Goal: Communication & Community: Answer question/provide support

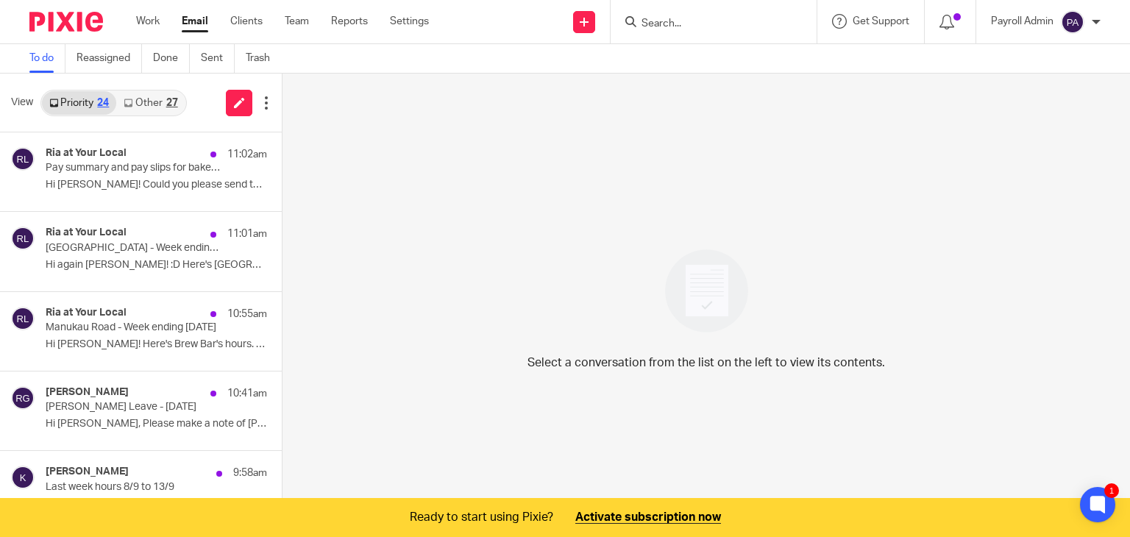
scroll to position [194, 0]
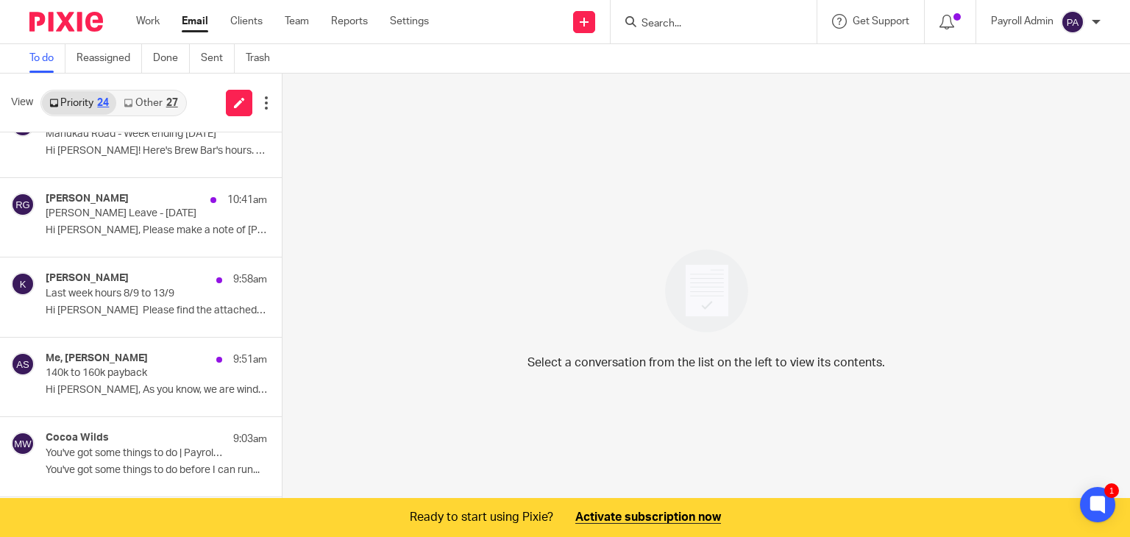
click at [714, 18] on input "Search" at bounding box center [706, 24] width 132 height 13
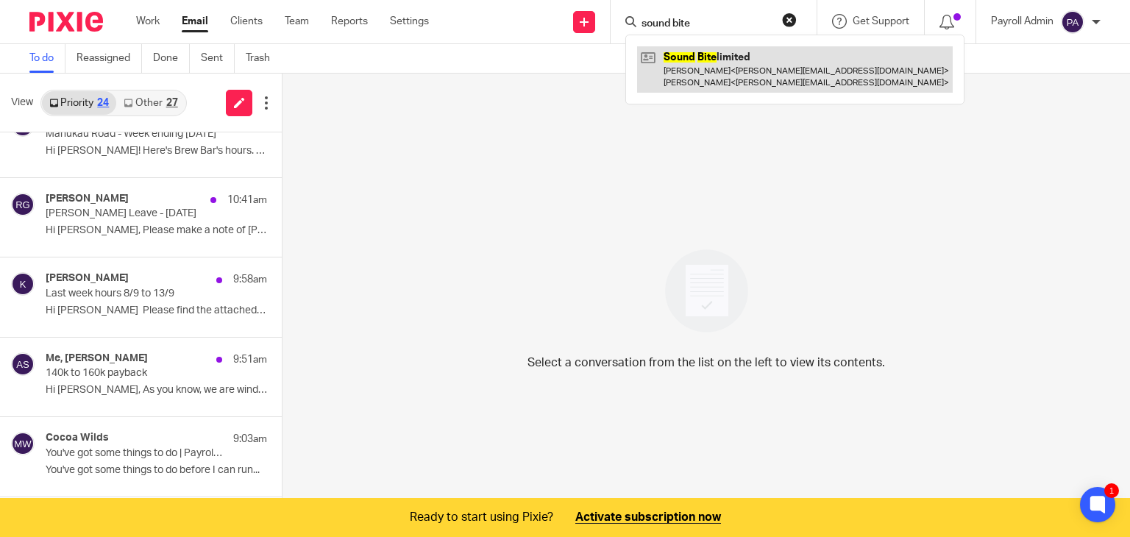
type input "sound bite"
click at [720, 68] on link at bounding box center [795, 69] width 316 height 46
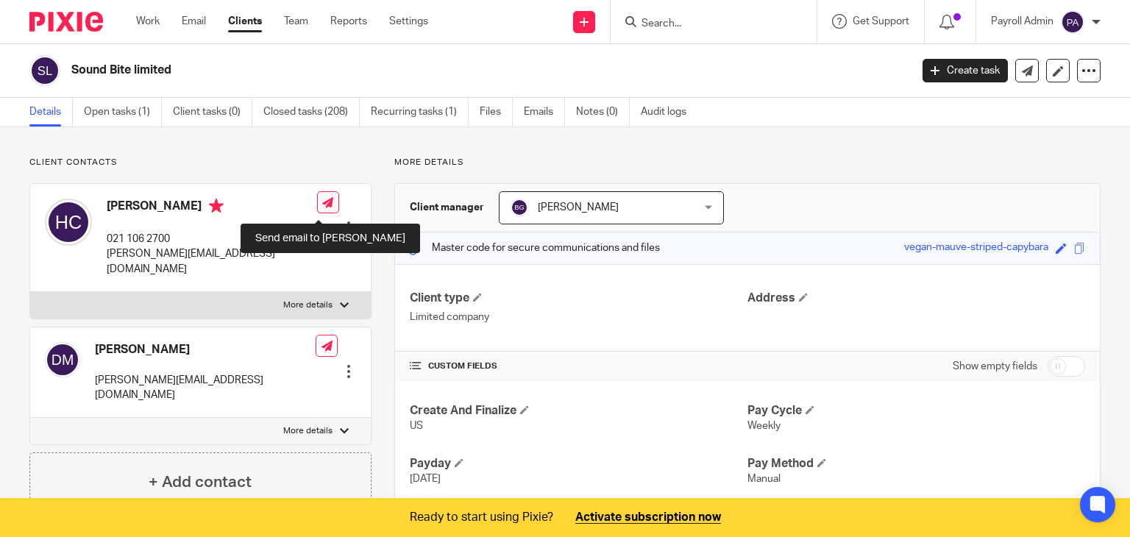
click at [322, 203] on icon at bounding box center [327, 202] width 11 height 11
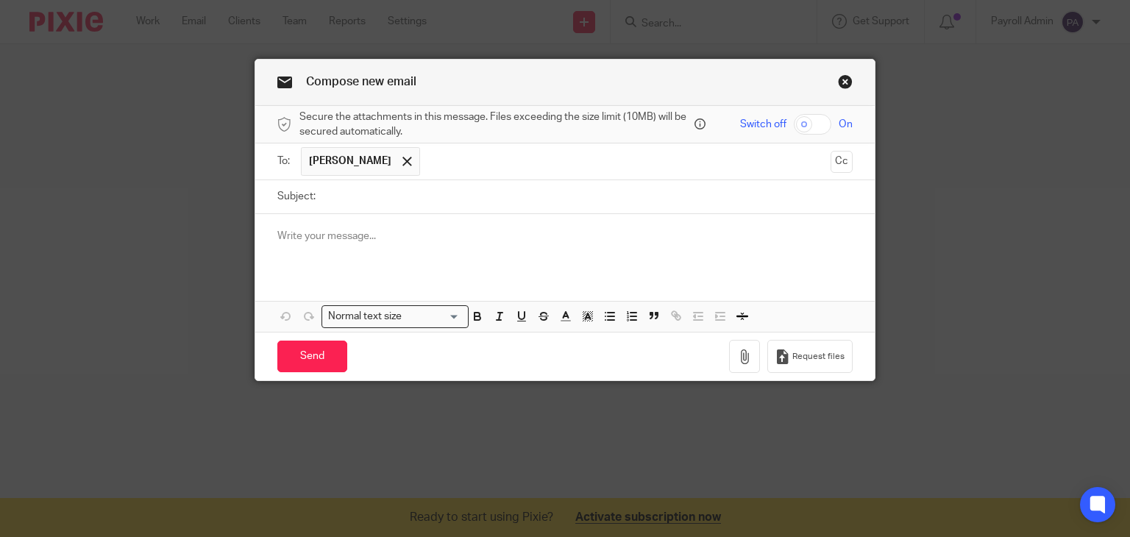
click at [323, 200] on input "Subject:" at bounding box center [588, 196] width 531 height 33
type input "Todays Payroll [DATE]"
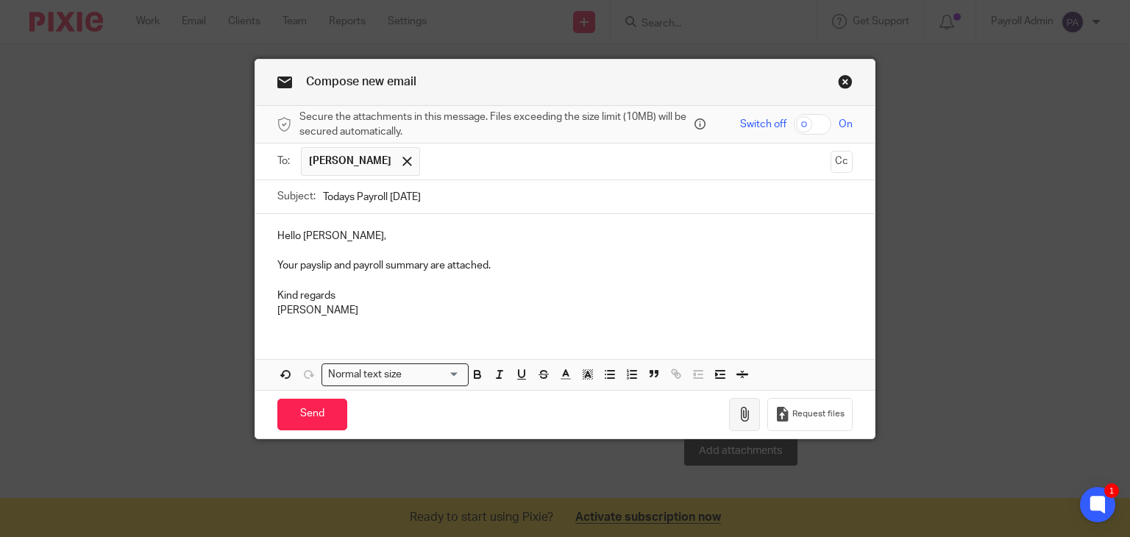
click at [743, 414] on icon "button" at bounding box center [744, 414] width 15 height 15
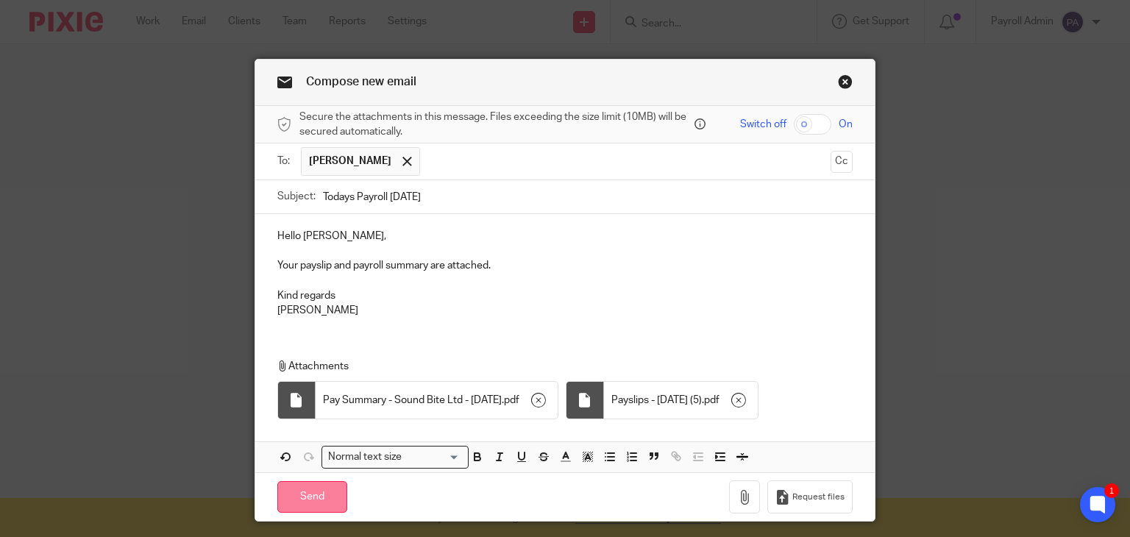
click at [297, 499] on input "Send" at bounding box center [312, 497] width 70 height 32
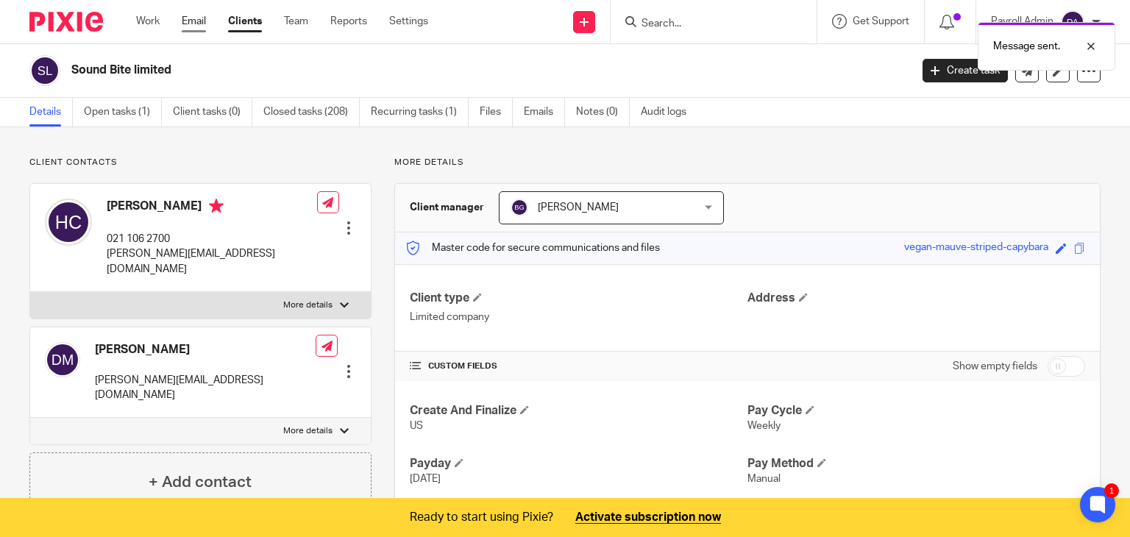
click at [196, 22] on link "Email" at bounding box center [194, 21] width 24 height 15
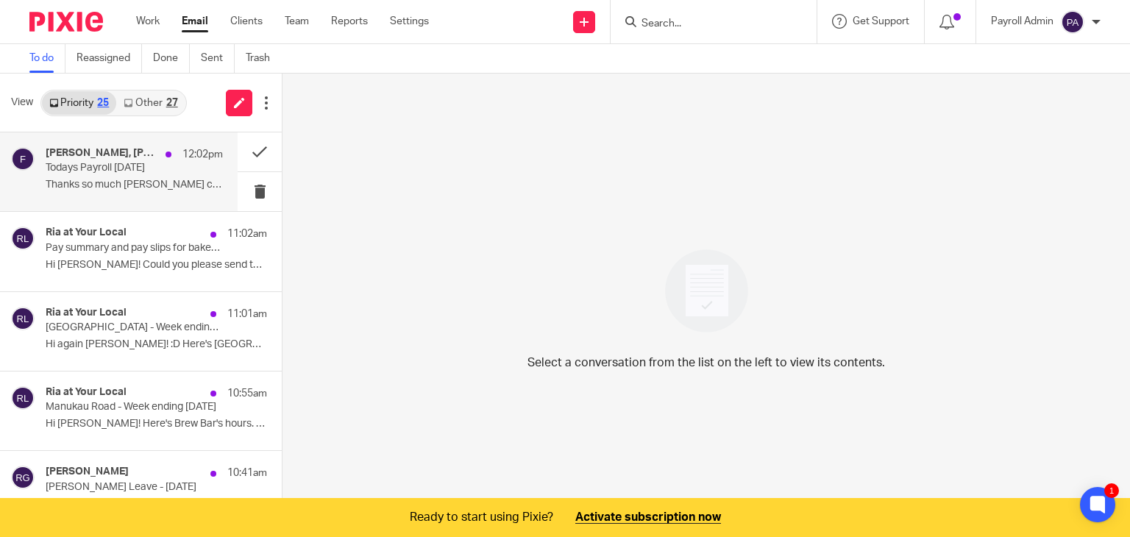
click at [183, 157] on p "12:02pm" at bounding box center [203, 154] width 40 height 15
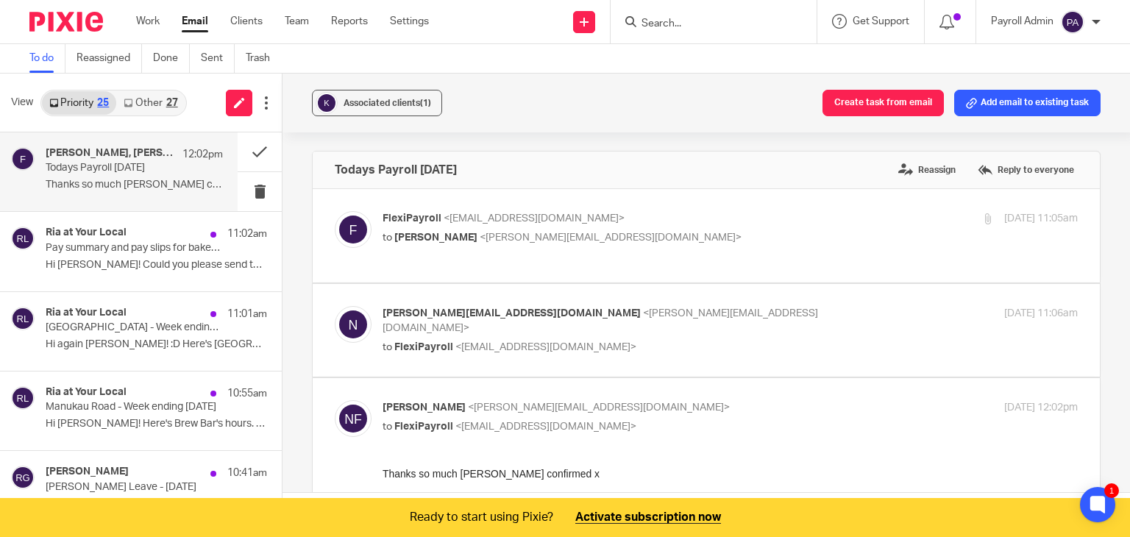
click at [1017, 98] on button "Add email to existing task" at bounding box center [1027, 103] width 146 height 26
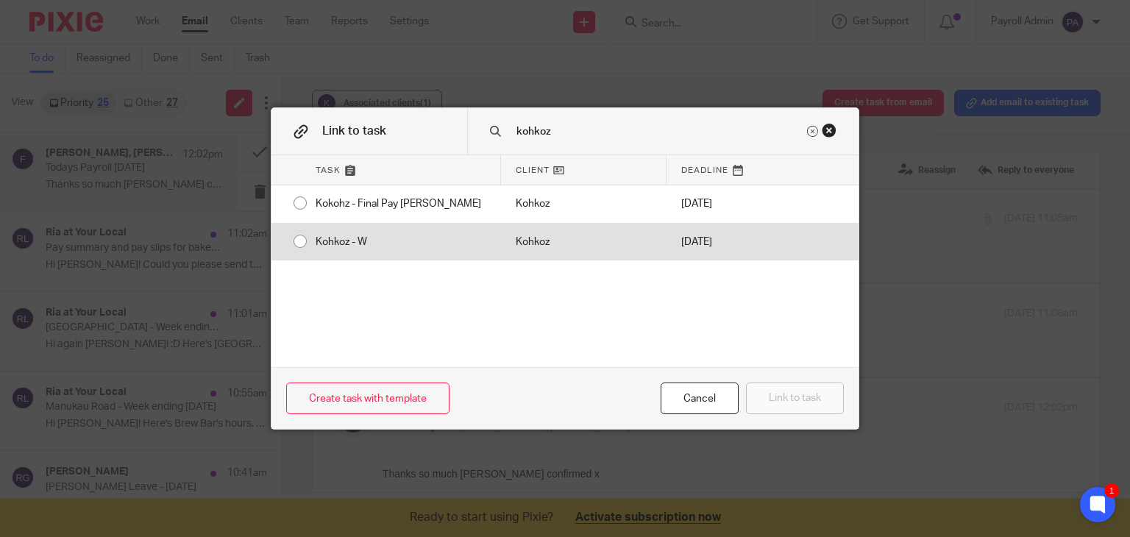
type input "kohkoz"
click at [294, 235] on input "radio" at bounding box center [300, 241] width 28 height 28
radio input "false"
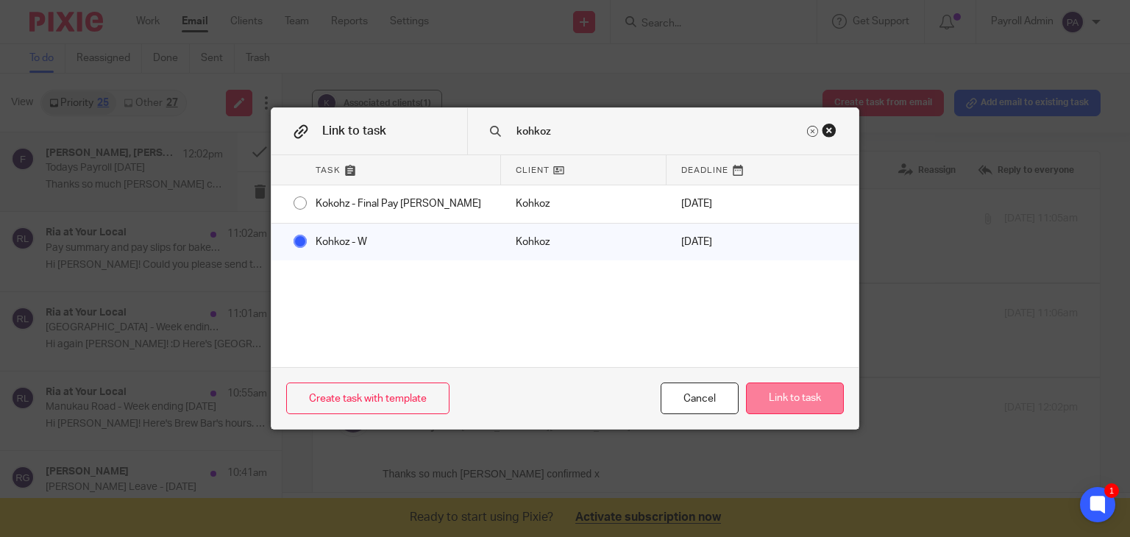
click at [777, 393] on button "Link to task" at bounding box center [795, 399] width 98 height 32
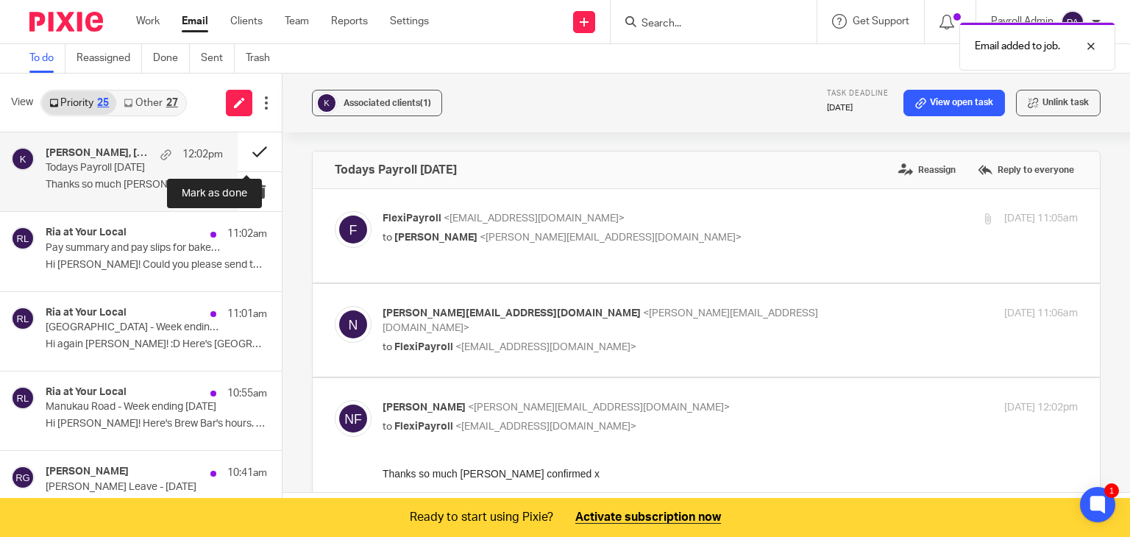
click at [247, 148] on button at bounding box center [260, 151] width 44 height 39
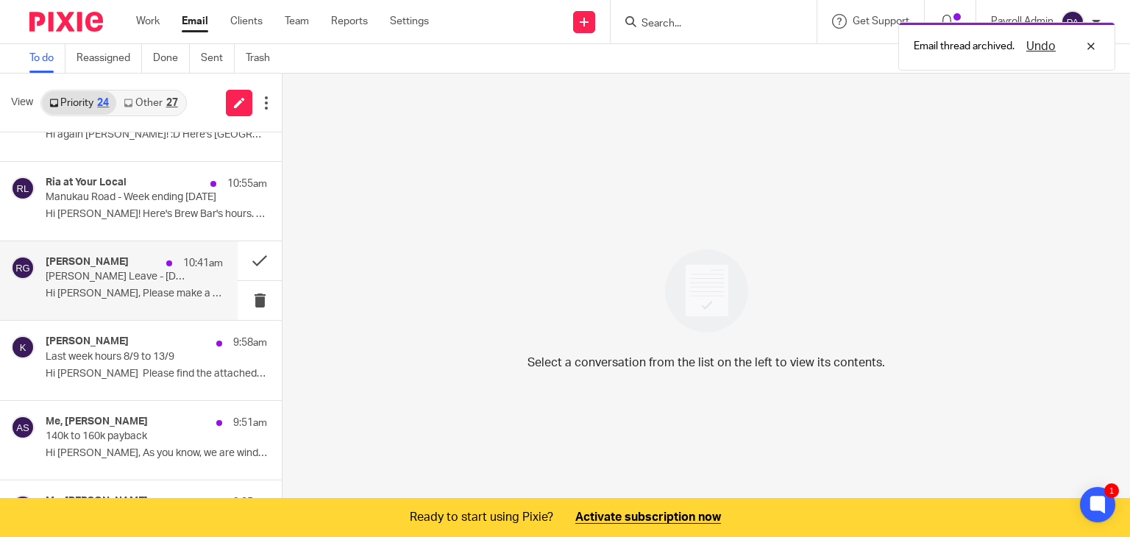
scroll to position [147, 0]
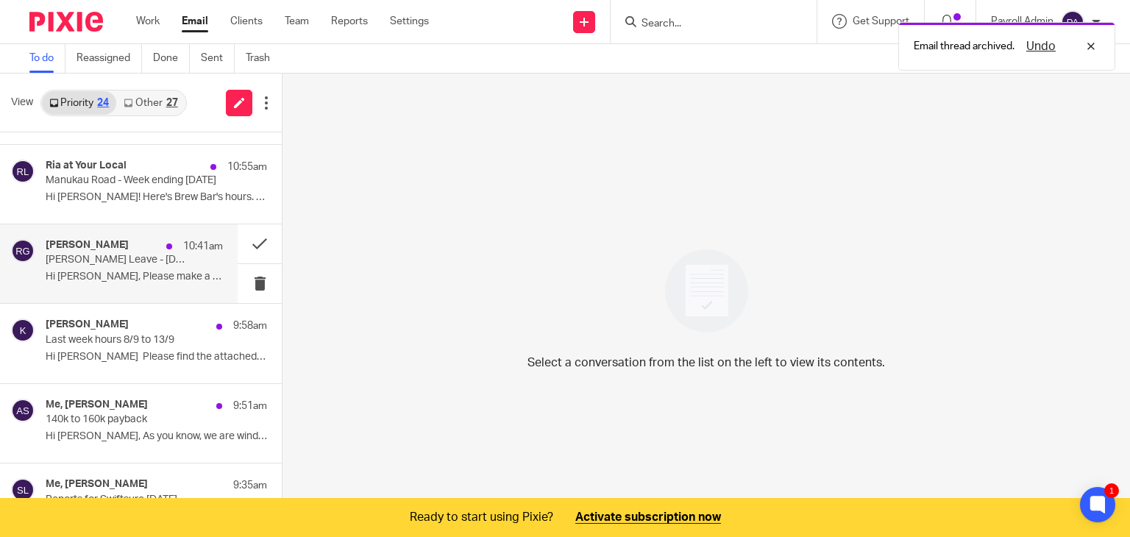
click at [100, 255] on p "Tanusha Sick Leave - 15th September" at bounding box center [117, 260] width 142 height 13
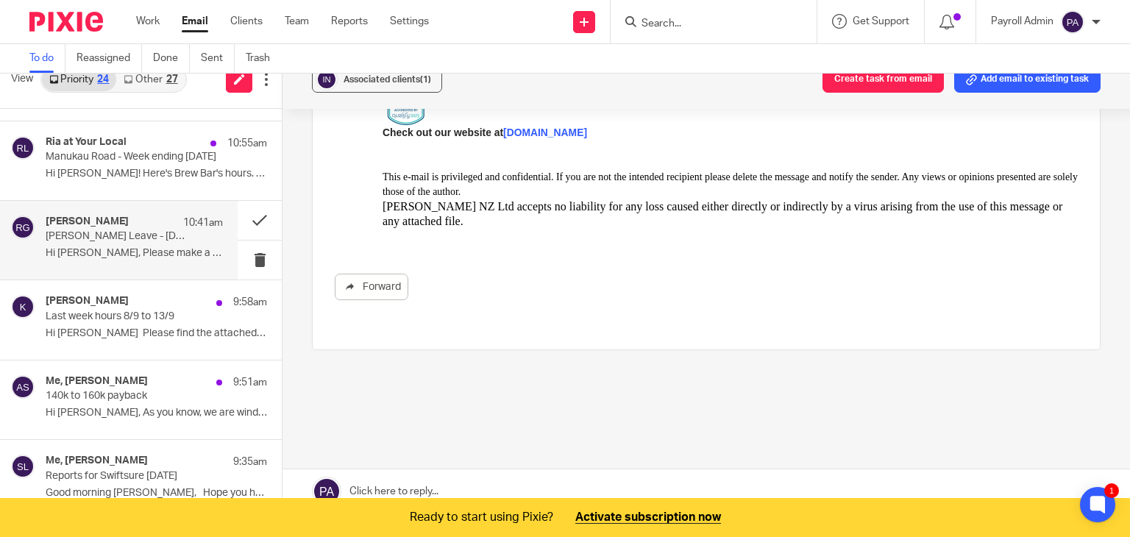
scroll to position [37, 0]
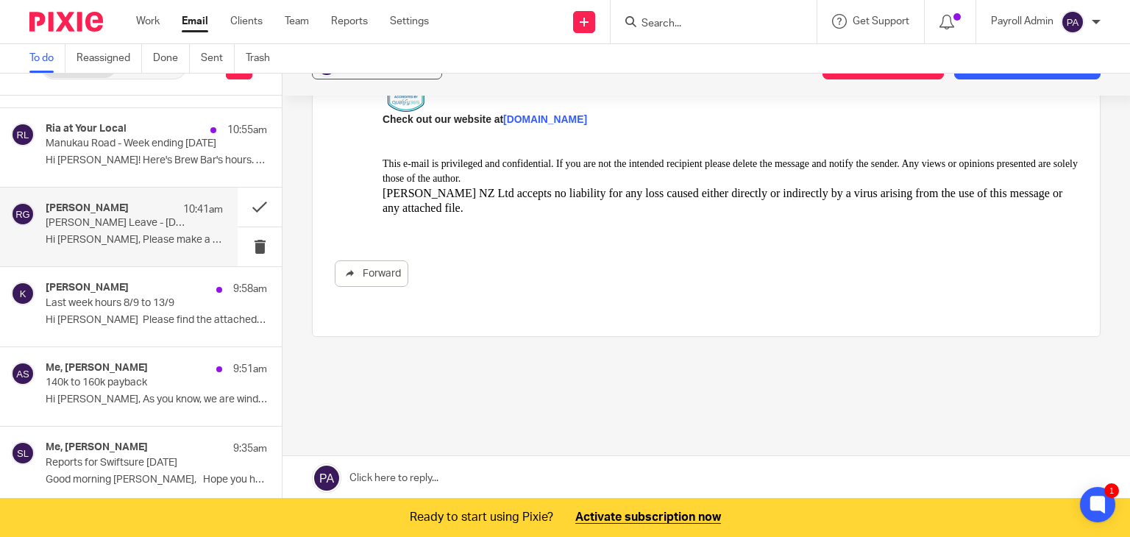
click at [424, 473] on link at bounding box center [707, 478] width 848 height 44
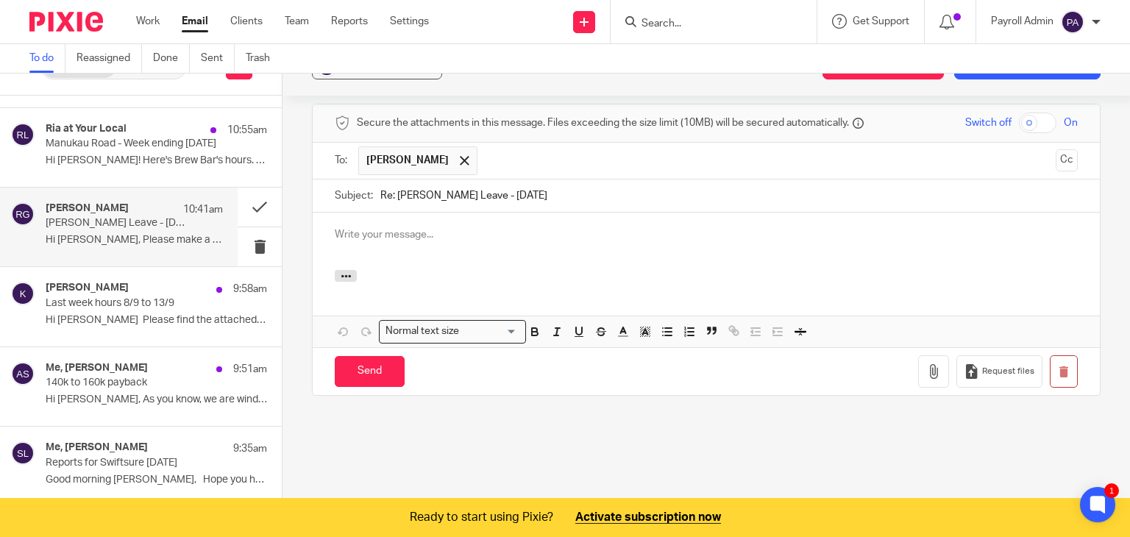
scroll to position [0, 0]
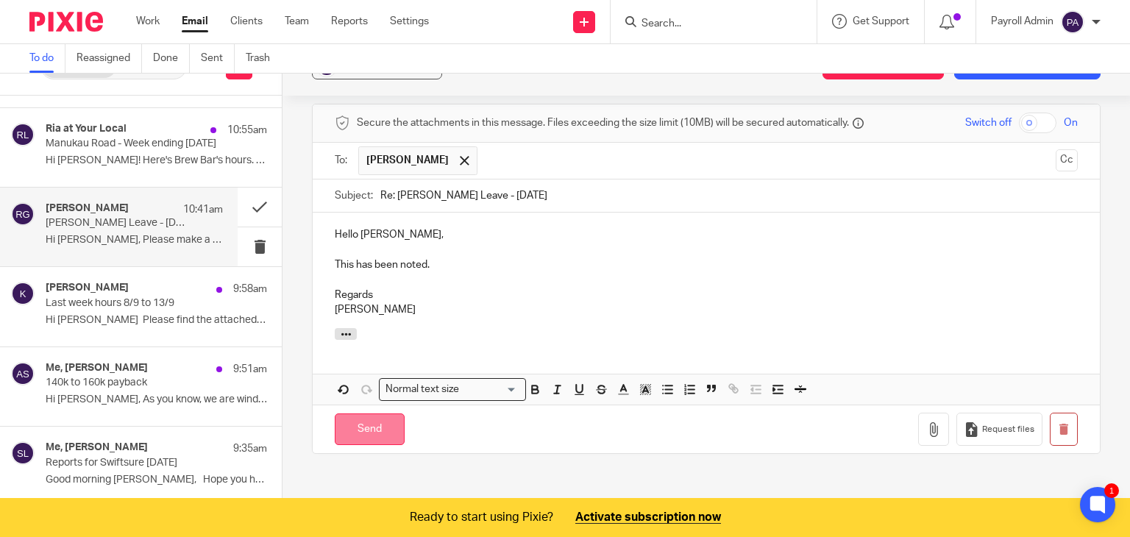
click at [361, 414] on input "Send" at bounding box center [370, 430] width 70 height 32
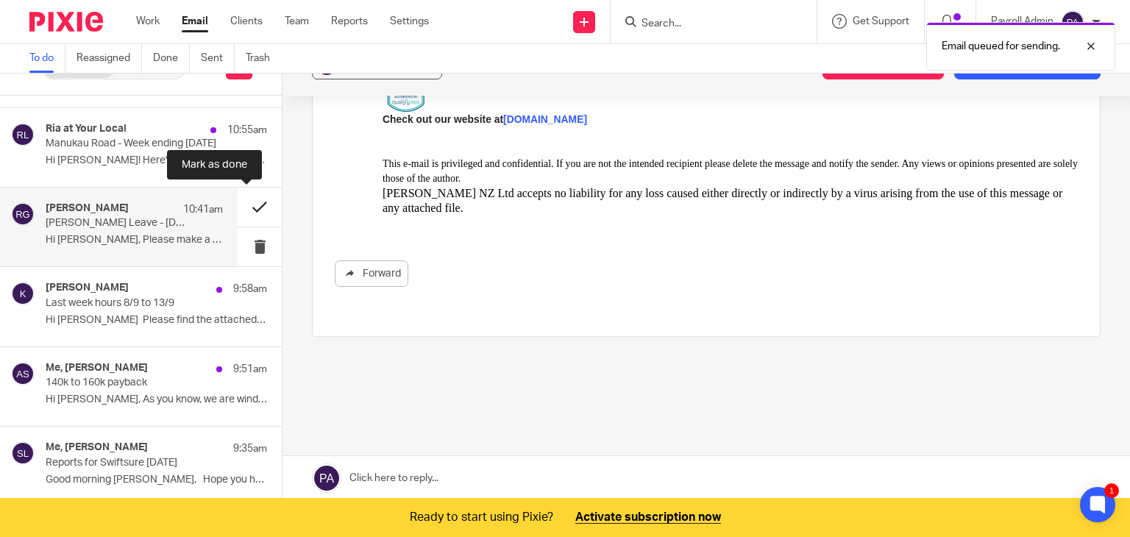
click at [244, 201] on button at bounding box center [260, 207] width 44 height 39
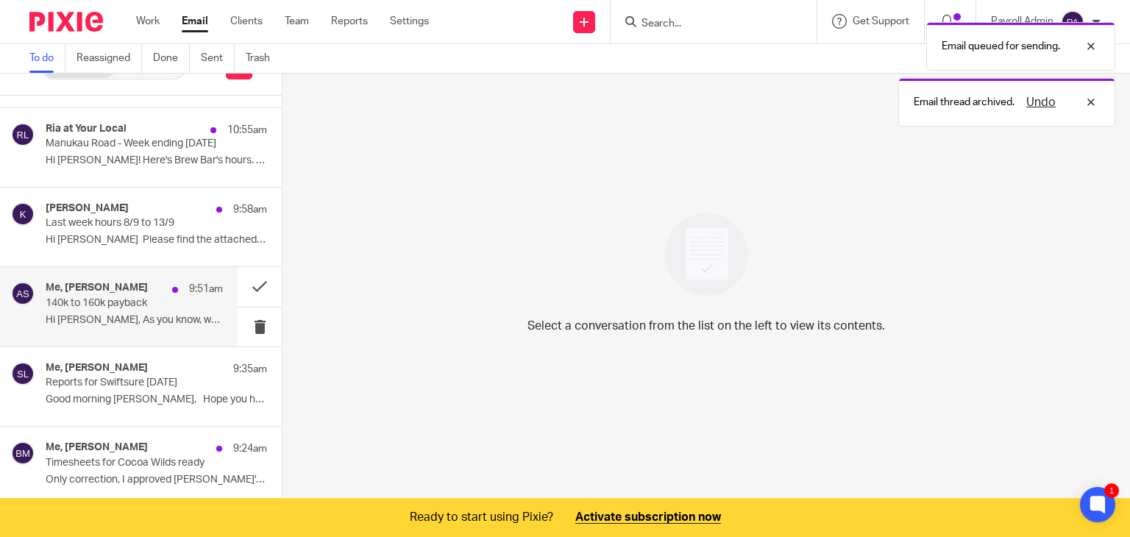
click at [128, 307] on p "140k to 160k payback" at bounding box center [117, 303] width 142 height 13
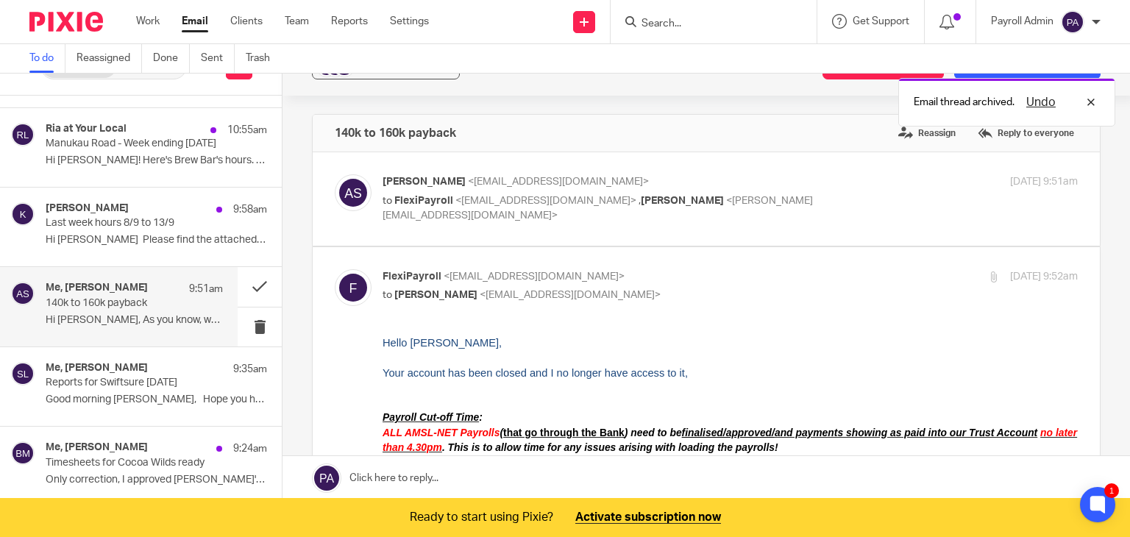
scroll to position [0, 0]
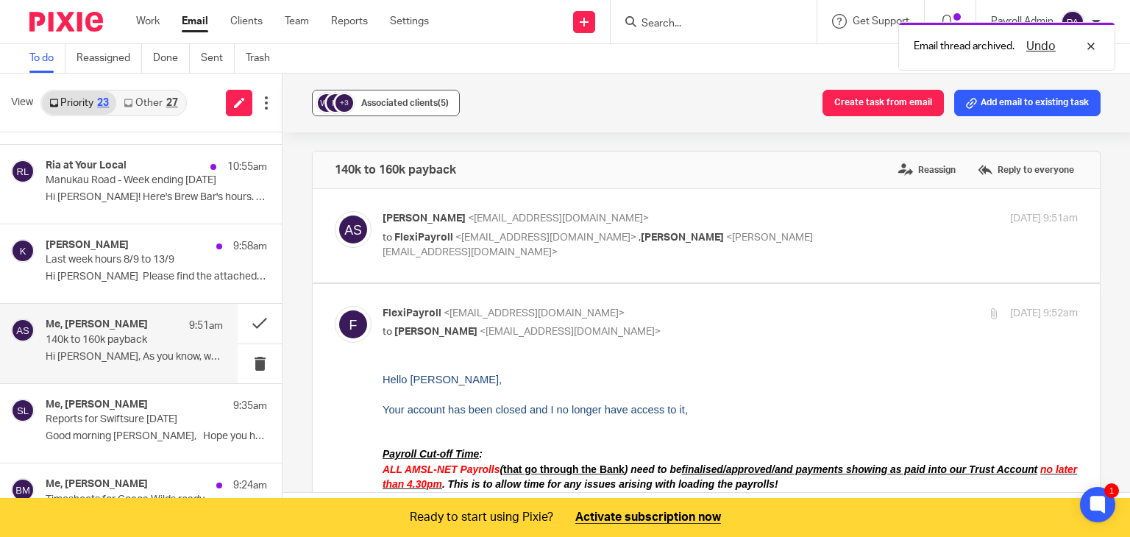
click at [378, 99] on span "Associated clients (5)" at bounding box center [405, 103] width 88 height 9
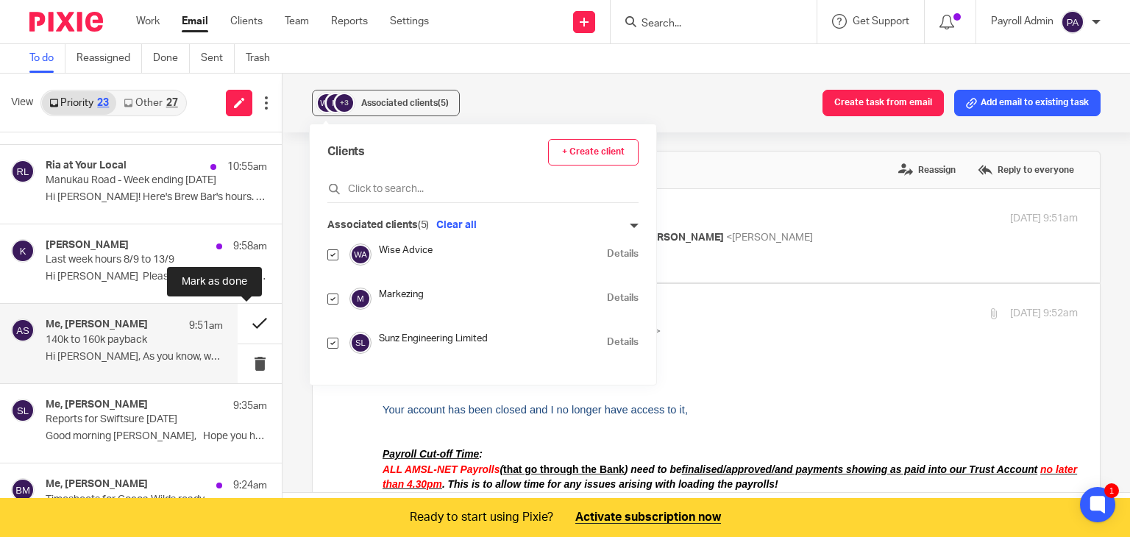
click at [244, 320] on button at bounding box center [260, 323] width 44 height 39
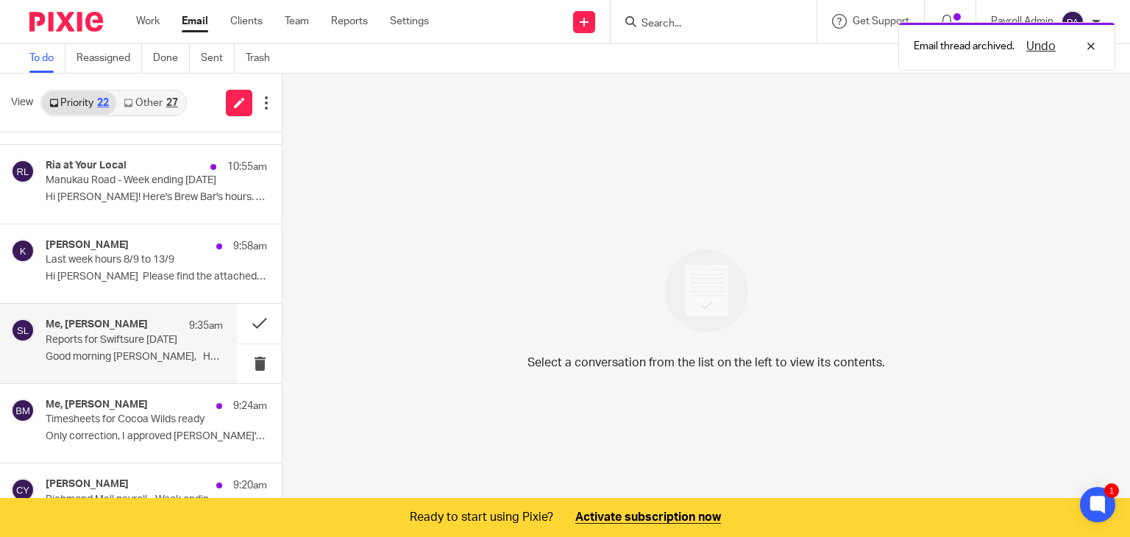
click at [94, 345] on p "Reports for Swiftsure 10/09/25" at bounding box center [117, 340] width 142 height 13
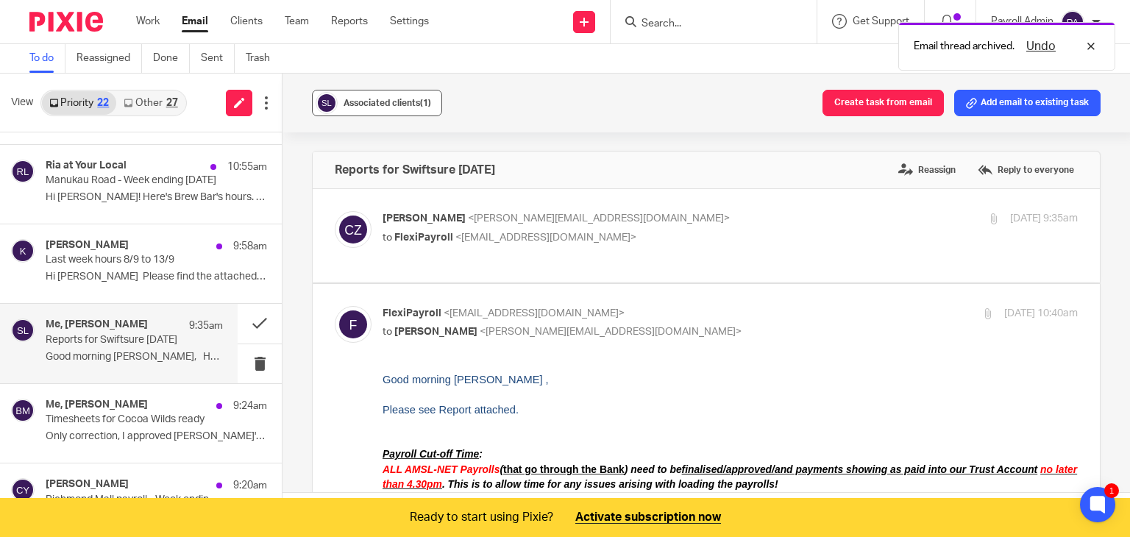
click at [384, 103] on span "Associated clients (1)" at bounding box center [388, 103] width 88 height 9
click at [247, 321] on button at bounding box center [260, 323] width 44 height 39
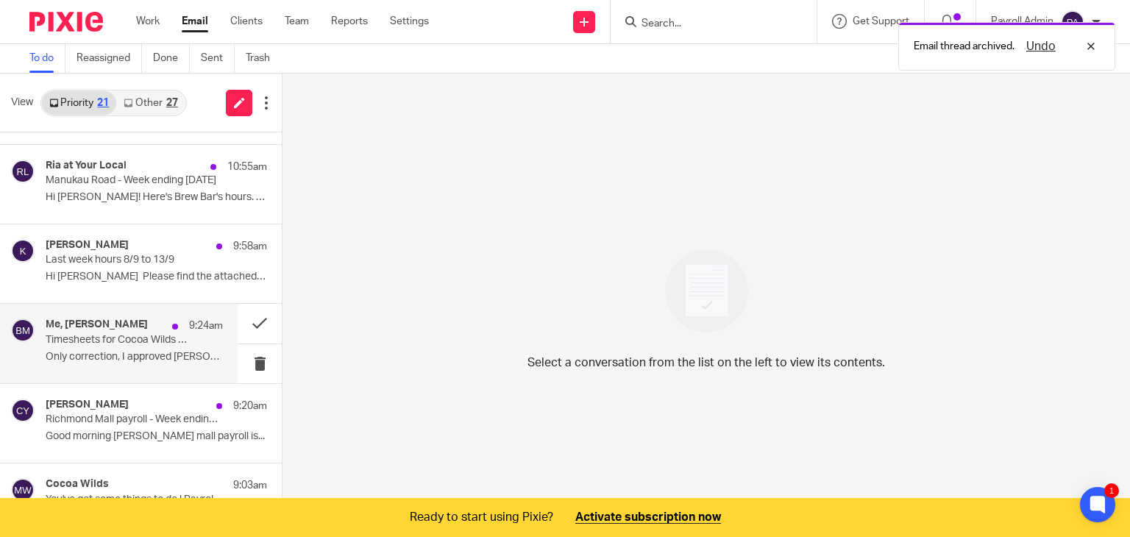
click at [130, 343] on p "Timesheets for Cocoa Wilds ready" at bounding box center [117, 340] width 142 height 13
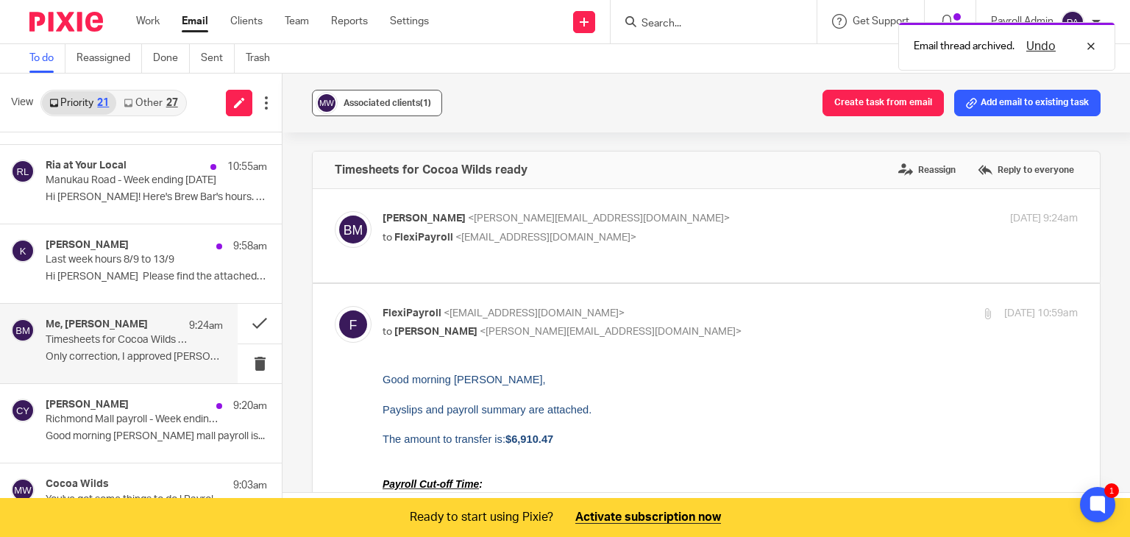
click at [394, 99] on span "Associated clients (1)" at bounding box center [388, 103] width 88 height 9
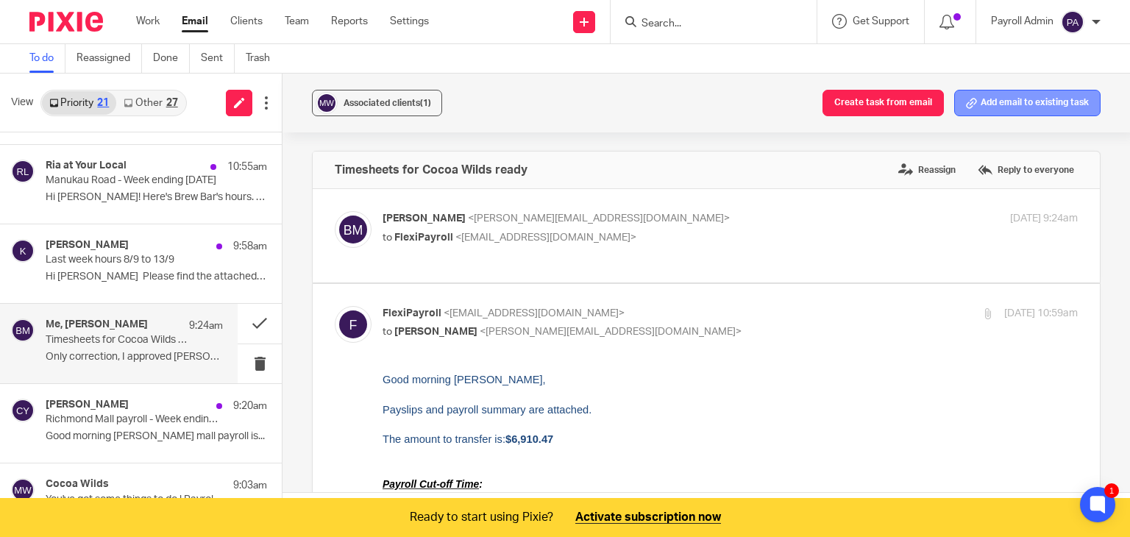
click at [1031, 99] on button "Add email to existing task" at bounding box center [1027, 103] width 146 height 26
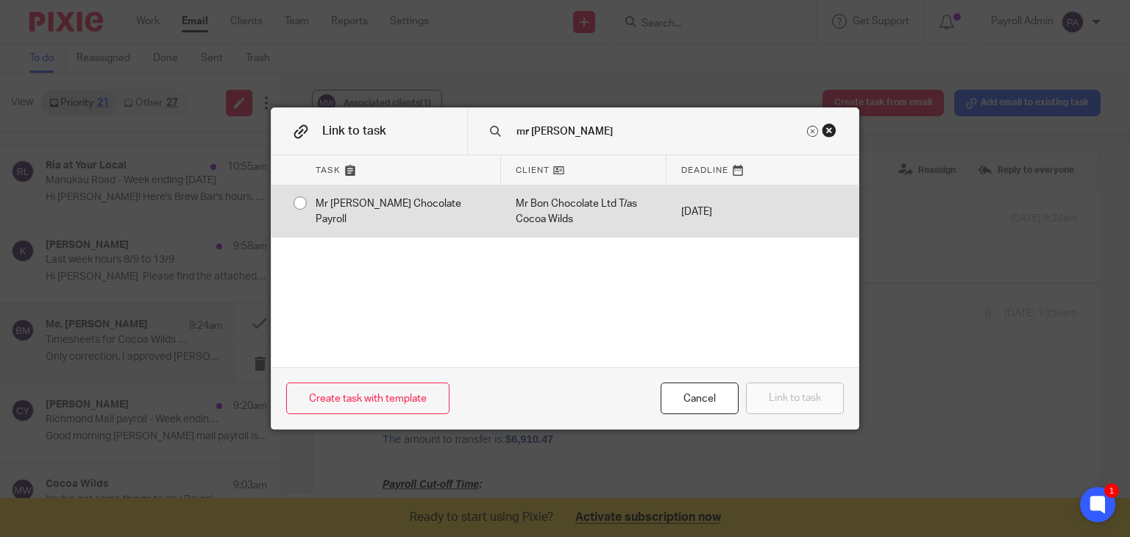
type input "mr bon"
click at [301, 204] on div "Mr [PERSON_NAME] Chocolate Payroll" at bounding box center [401, 211] width 200 height 52
radio input "true"
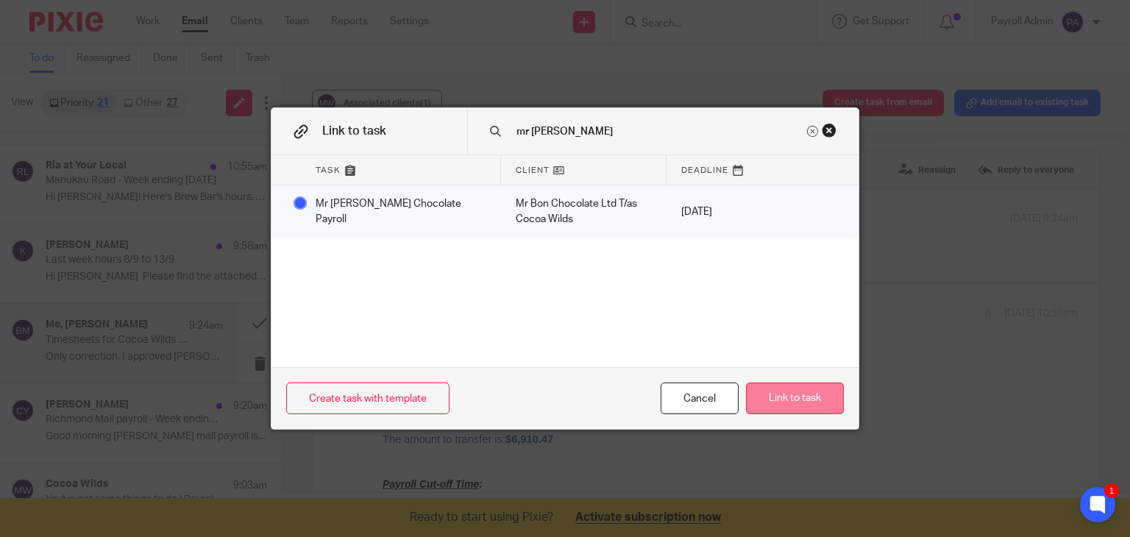
click at [793, 394] on button "Link to task" at bounding box center [795, 399] width 98 height 32
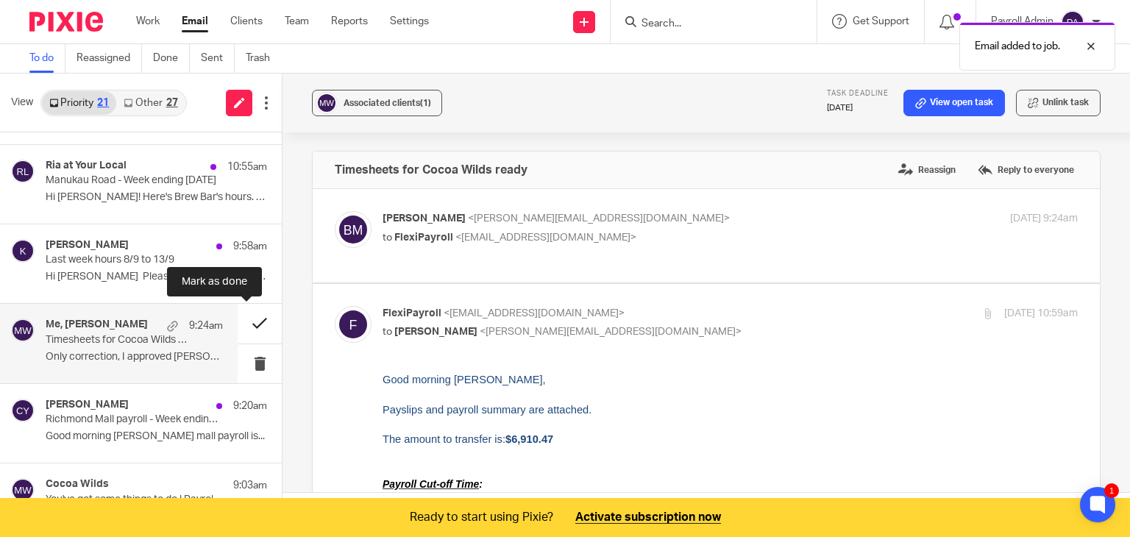
click at [249, 322] on button at bounding box center [260, 323] width 44 height 39
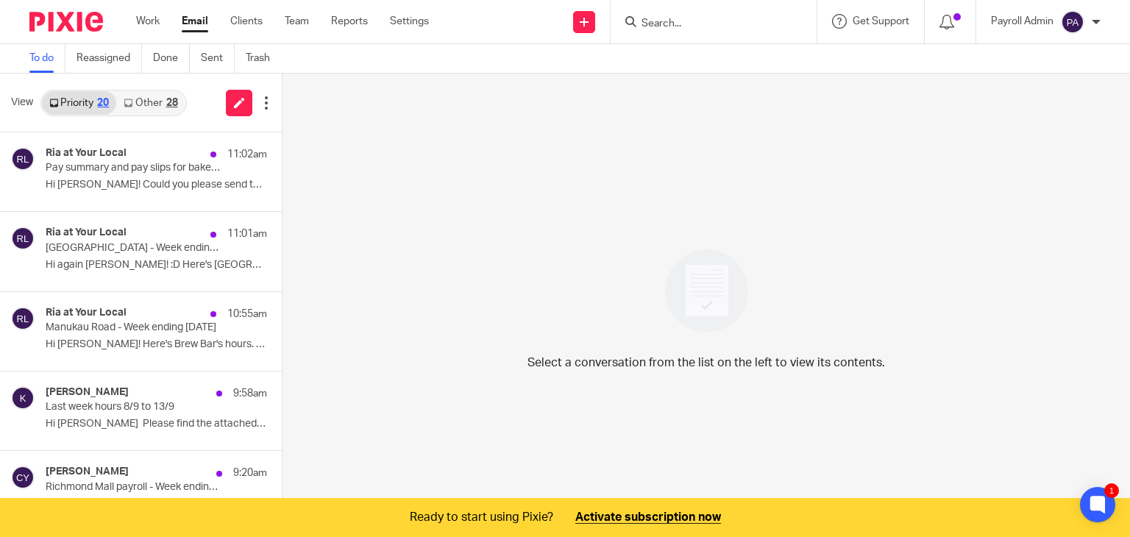
click at [177, 109] on link "Other 28" at bounding box center [150, 103] width 68 height 24
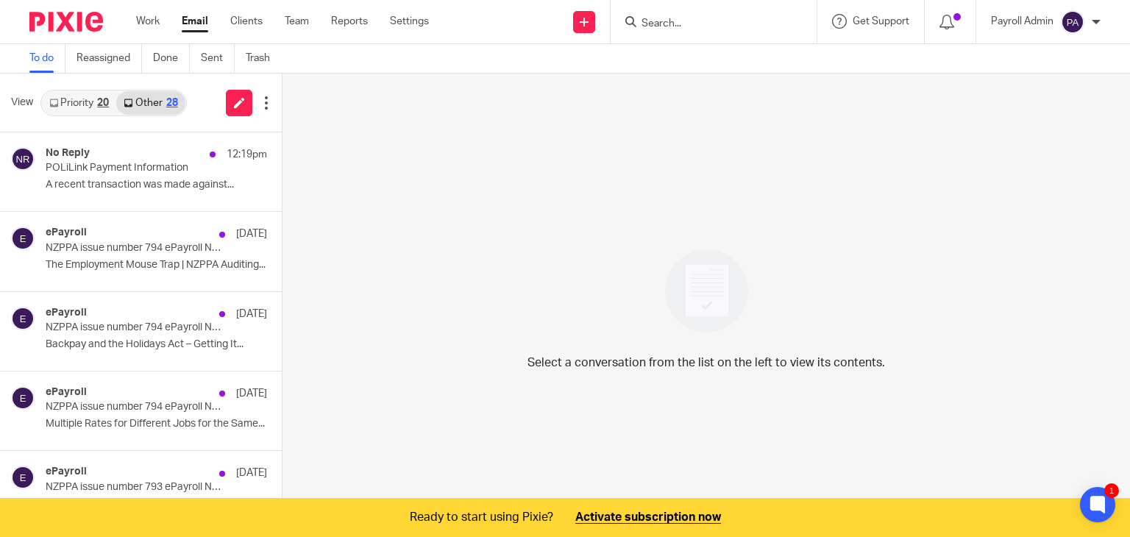
scroll to position [37, 0]
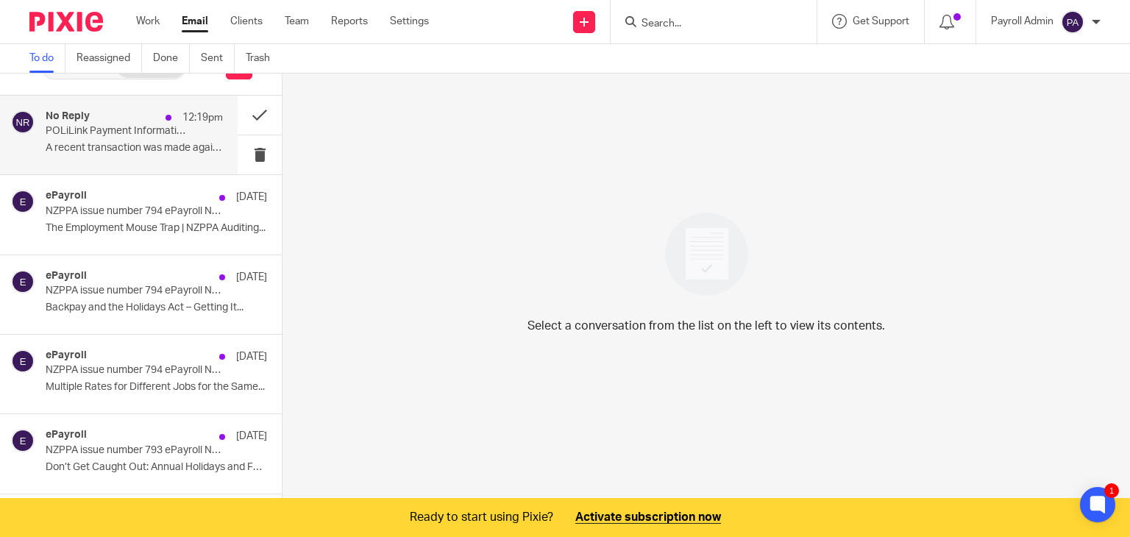
click at [104, 147] on p "A recent transaction was made against..." at bounding box center [134, 148] width 177 height 13
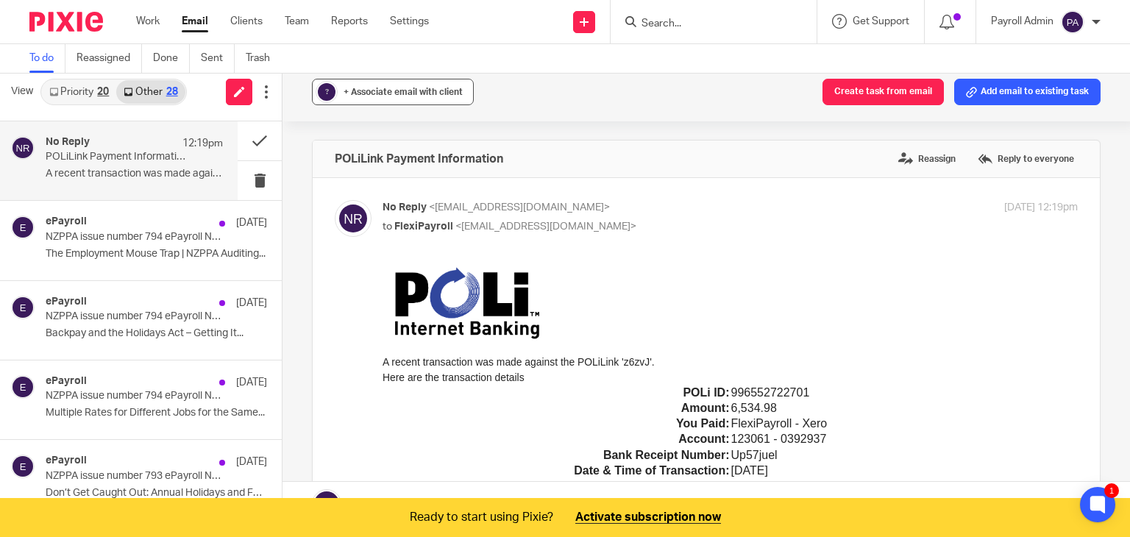
scroll to position [0, 0]
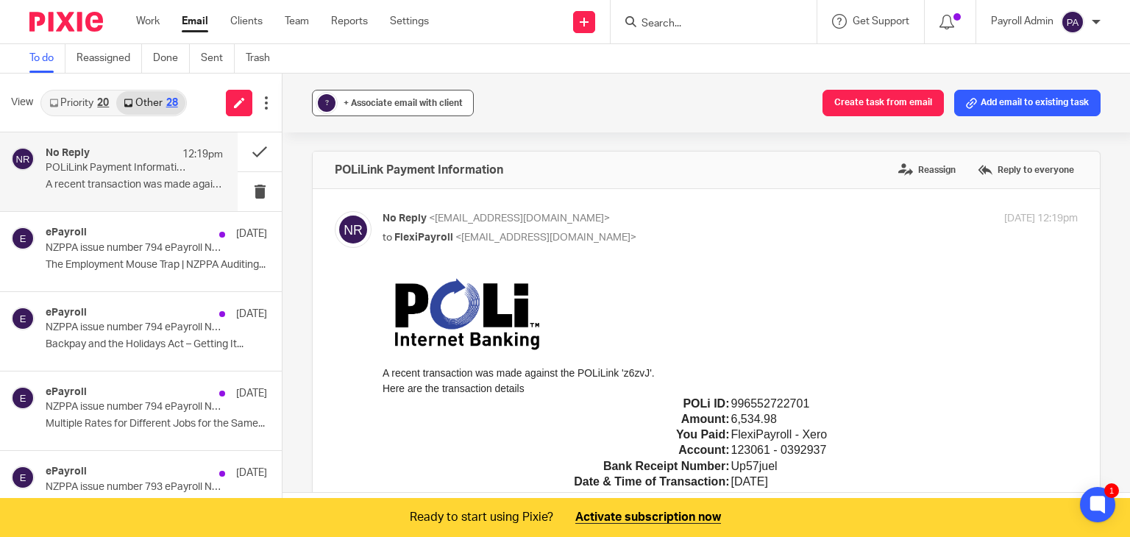
click at [375, 101] on span "+ Associate email with client" at bounding box center [403, 103] width 119 height 9
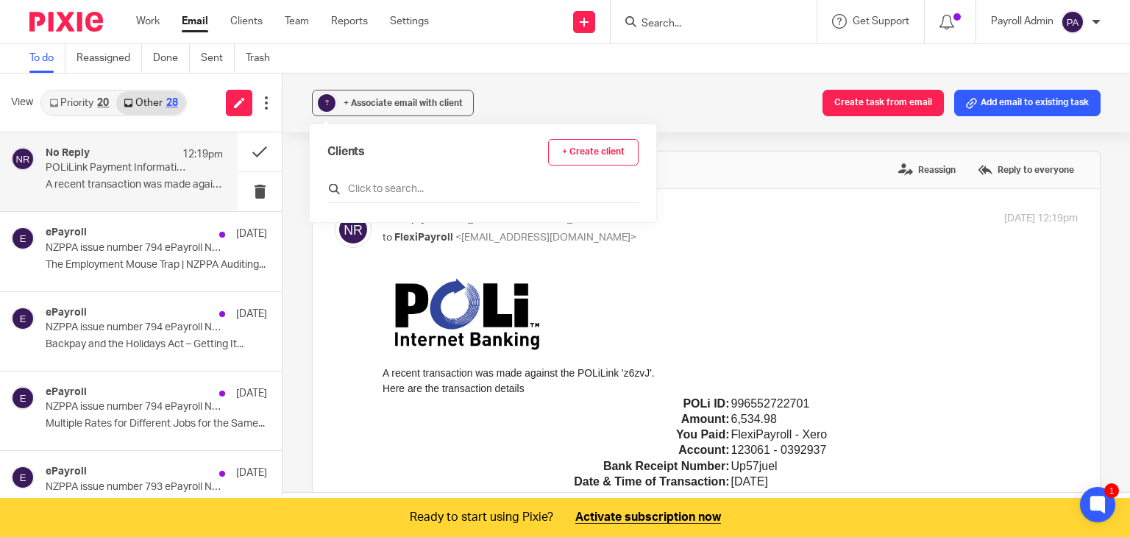
click at [385, 189] on input "text" at bounding box center [482, 189] width 311 height 15
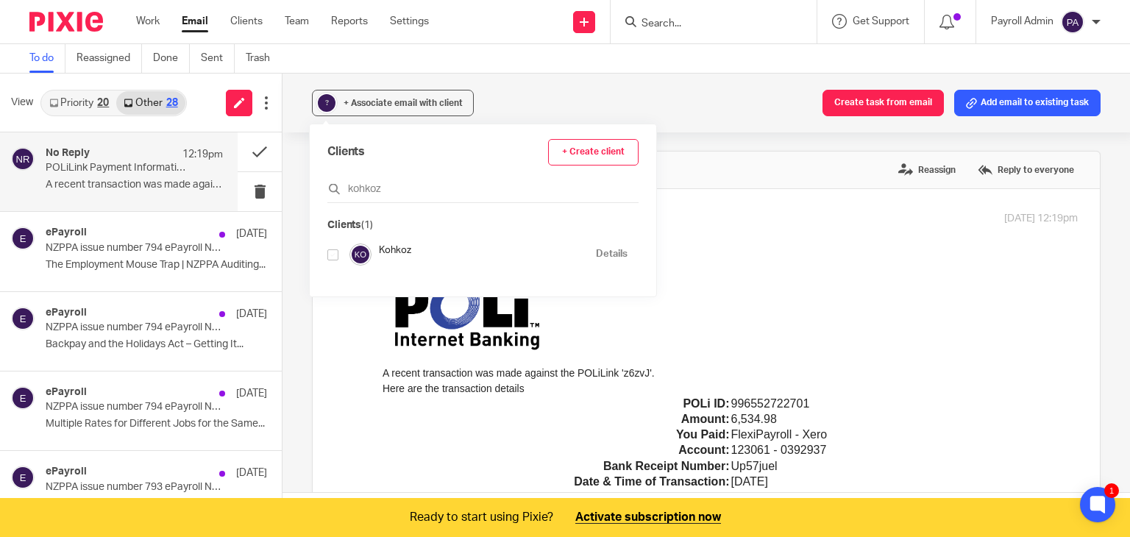
type input "kohkoz"
click at [332, 254] on input "checkbox" at bounding box center [332, 254] width 11 height 11
checkbox input "true"
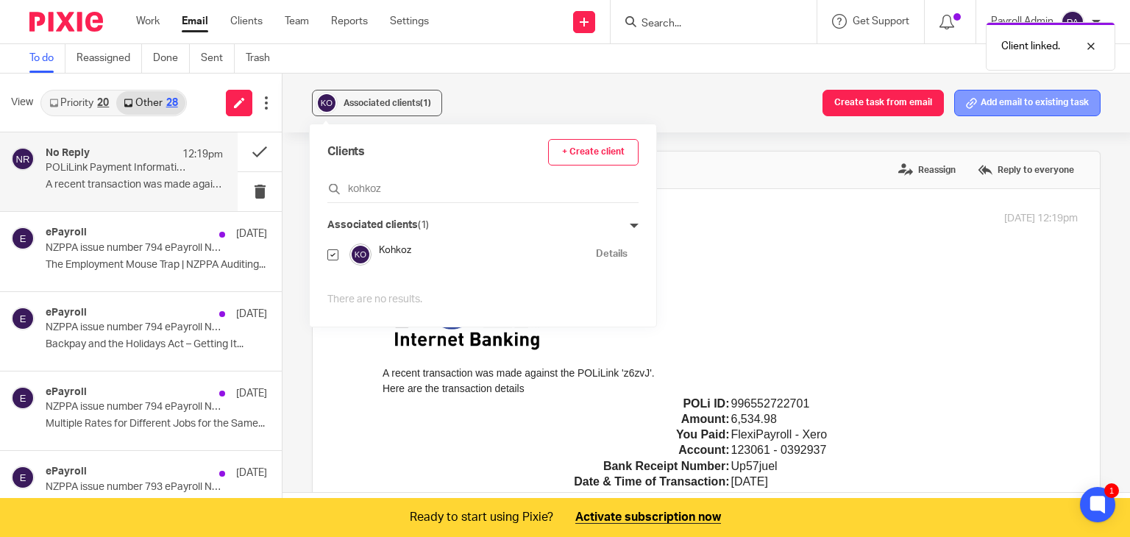
click at [1010, 107] on button "Add email to existing task" at bounding box center [1027, 103] width 146 height 26
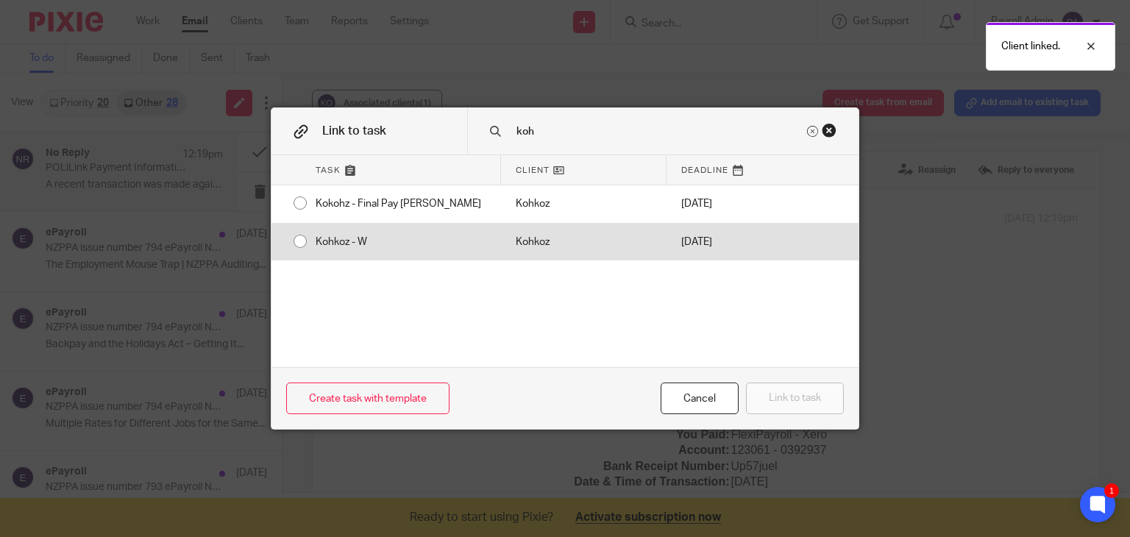
type input "koh"
click at [301, 241] on div "Kohkoz - W" at bounding box center [401, 242] width 200 height 37
radio input "true"
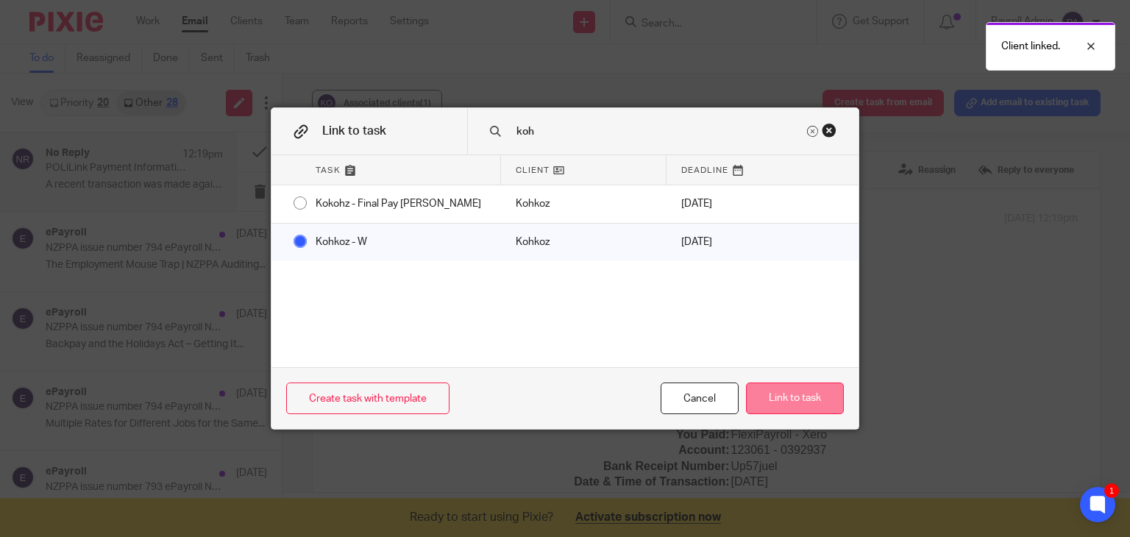
click at [796, 405] on button "Link to task" at bounding box center [795, 399] width 98 height 32
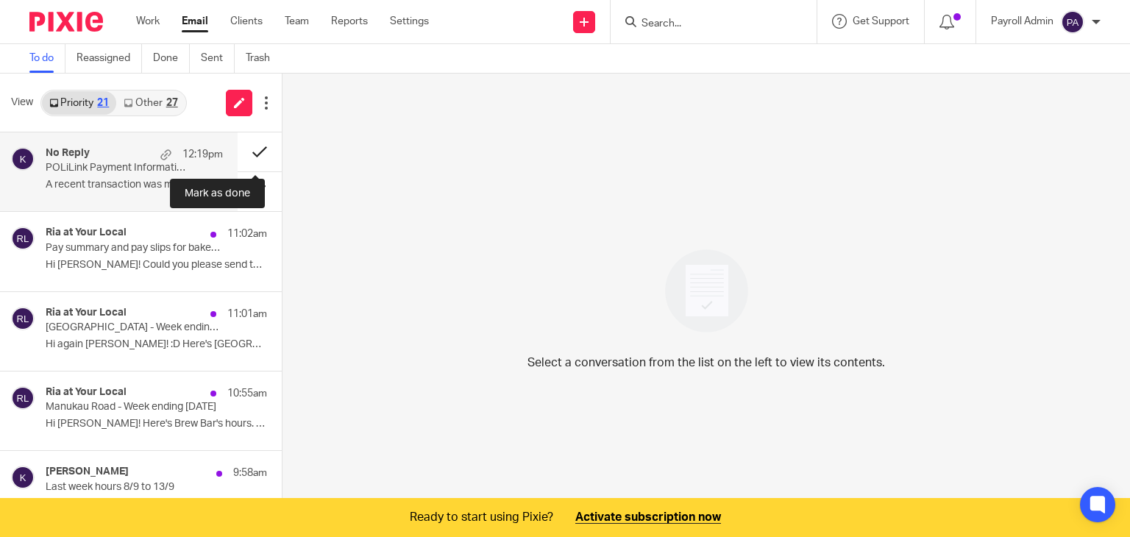
click at [247, 149] on button at bounding box center [260, 151] width 44 height 39
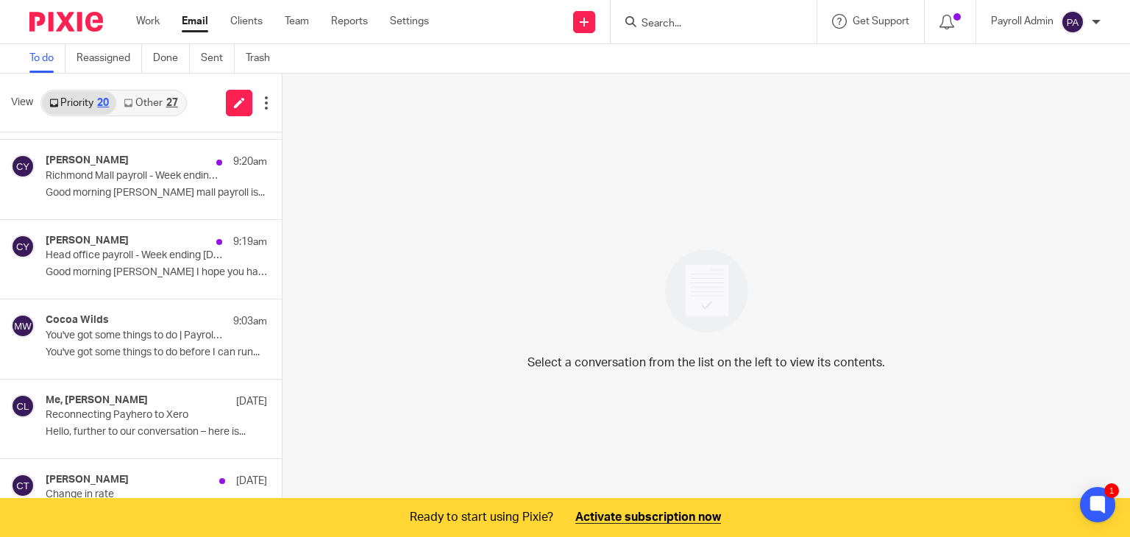
scroll to position [286, 0]
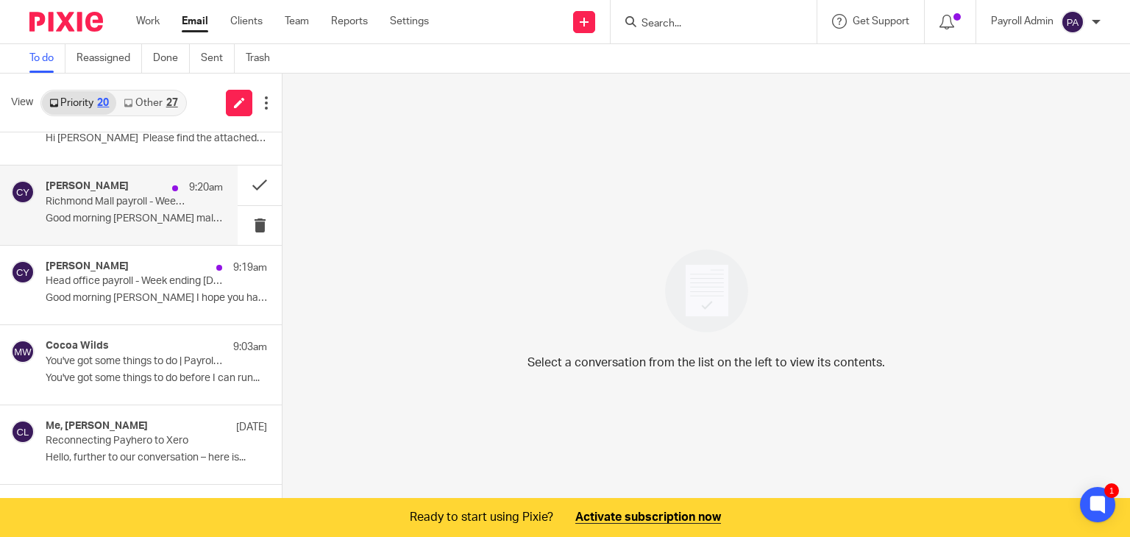
click at [129, 199] on p "Richmond Mall payroll - Week ending [DATE]" at bounding box center [117, 202] width 142 height 13
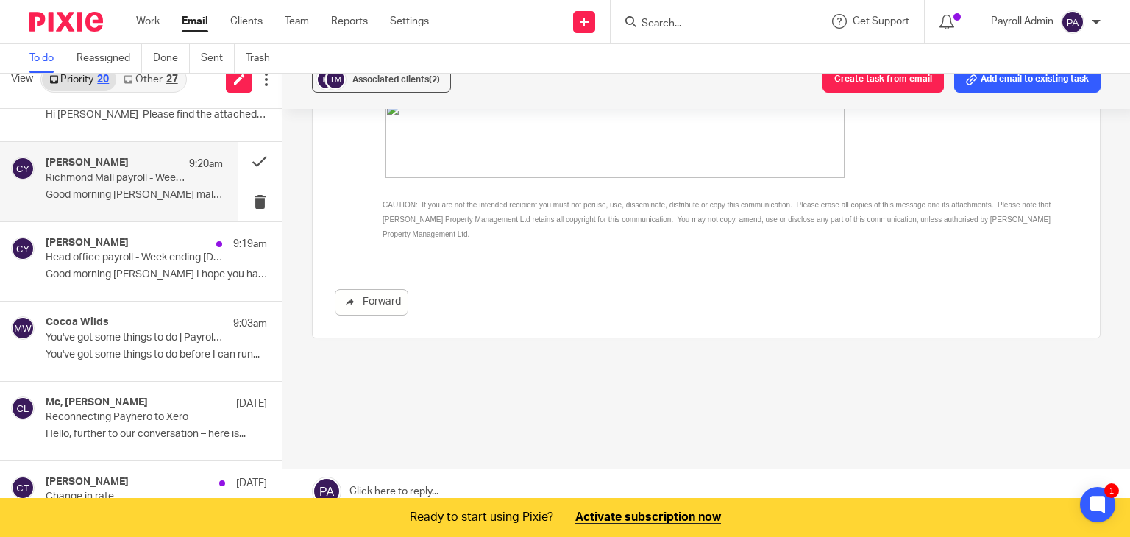
scroll to position [37, 0]
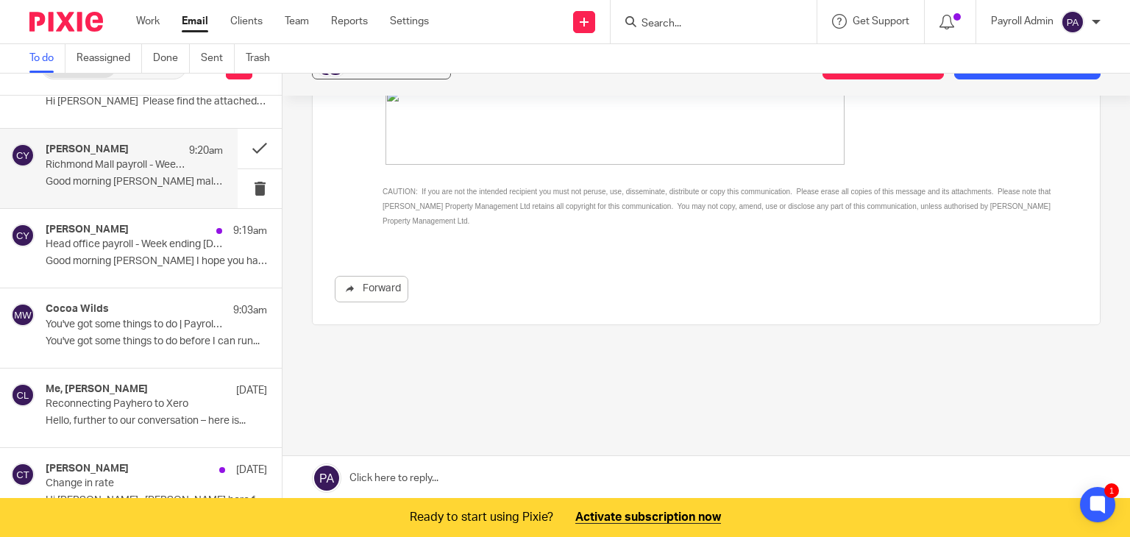
click at [464, 471] on link at bounding box center [707, 478] width 848 height 44
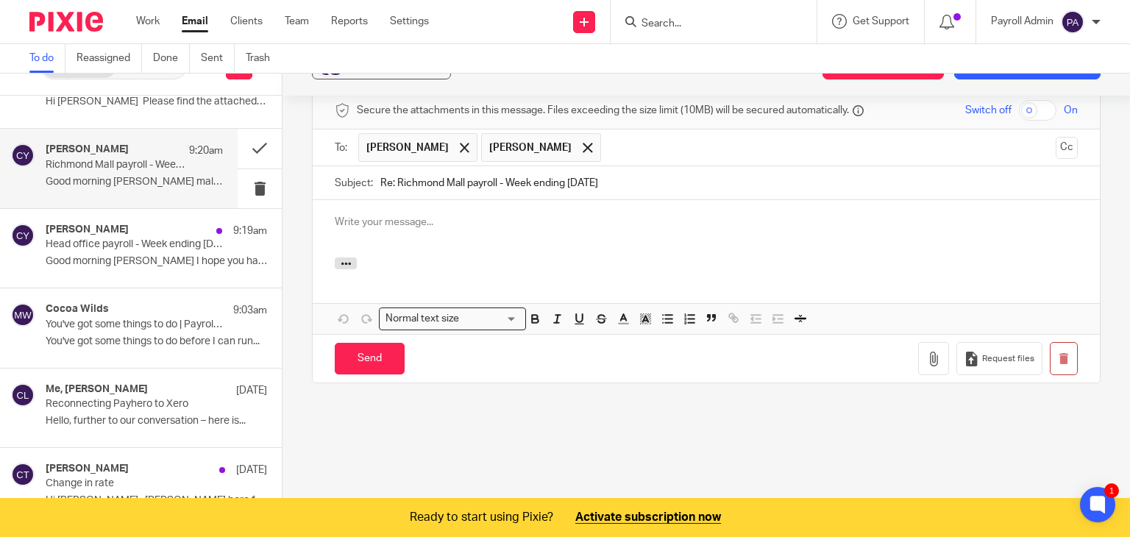
scroll to position [0, 0]
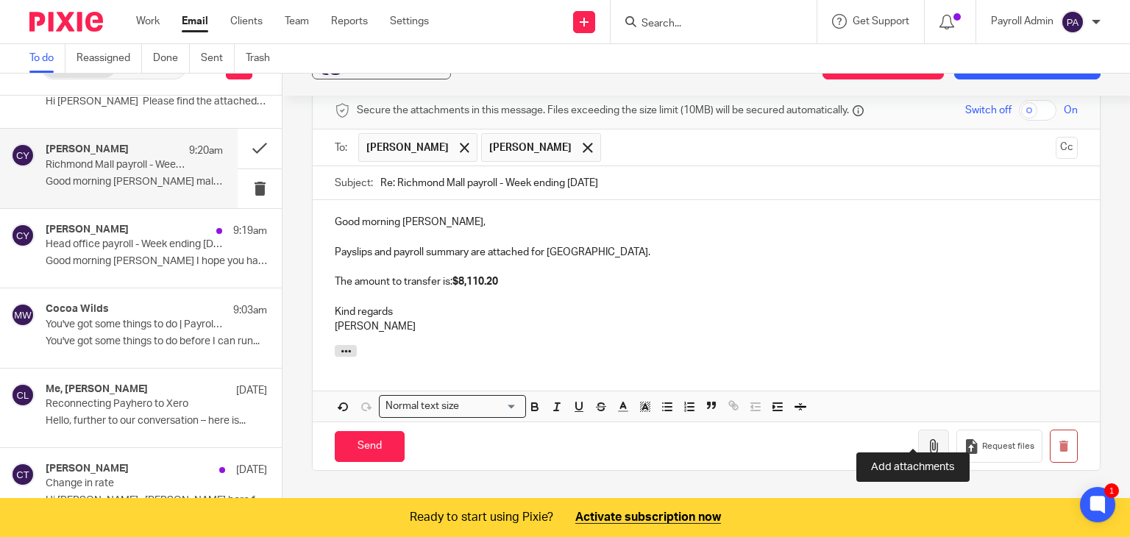
click at [927, 439] on icon "button" at bounding box center [934, 446] width 15 height 15
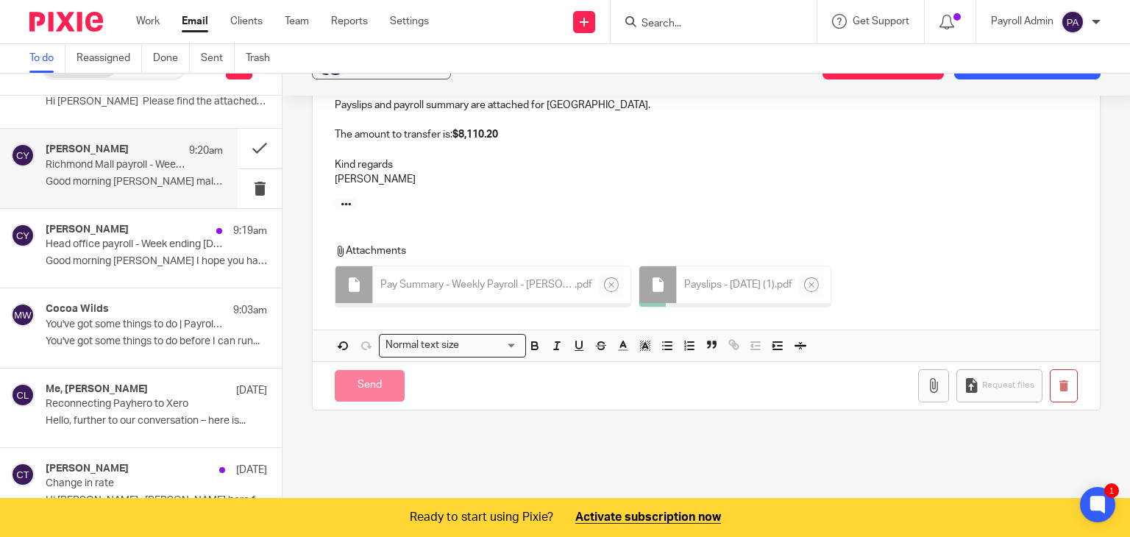
scroll to position [895, 0]
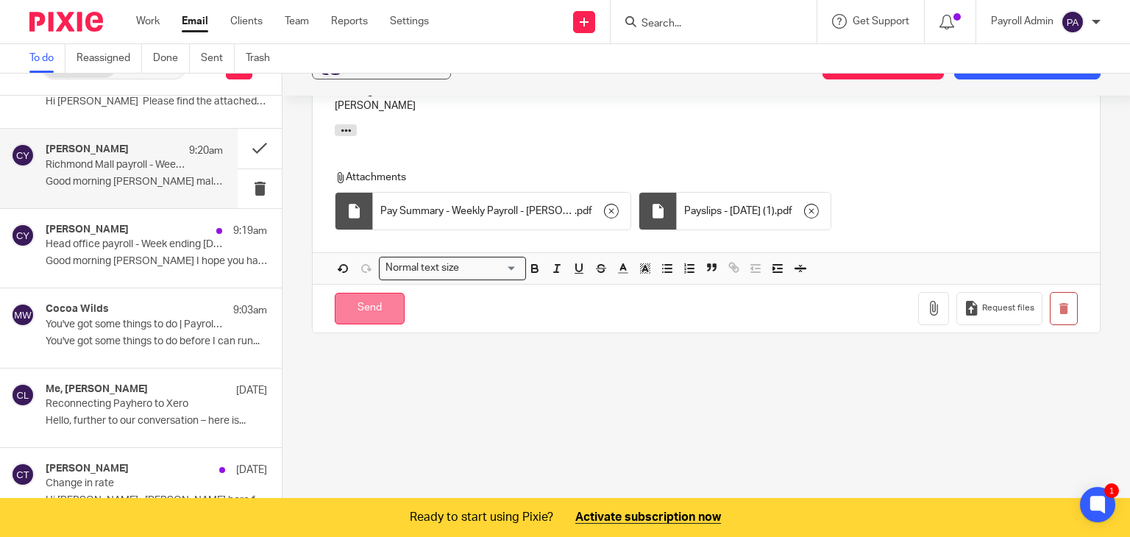
click at [361, 293] on input "Send" at bounding box center [370, 309] width 70 height 32
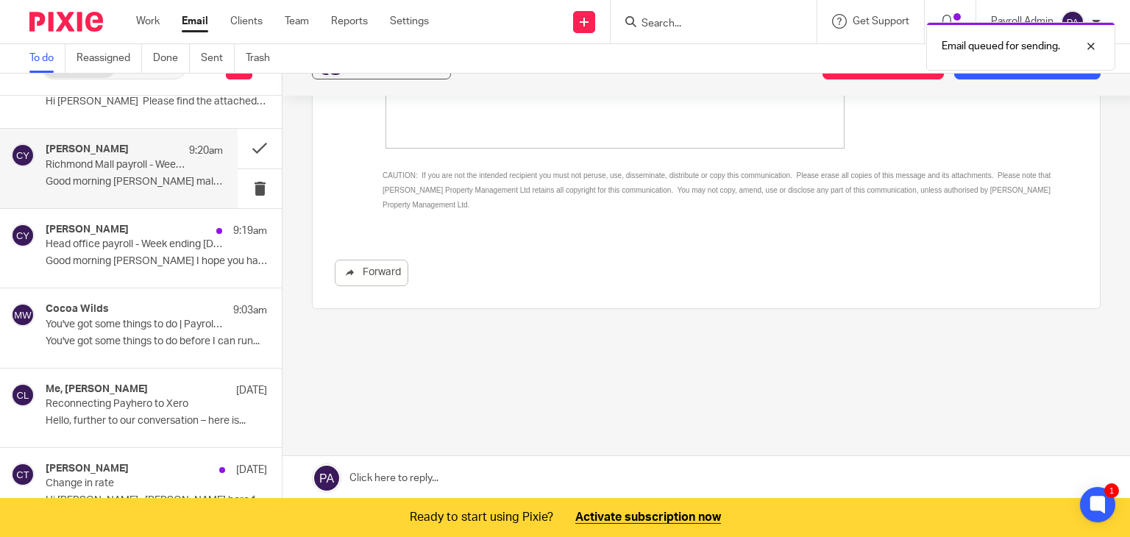
scroll to position [418, 0]
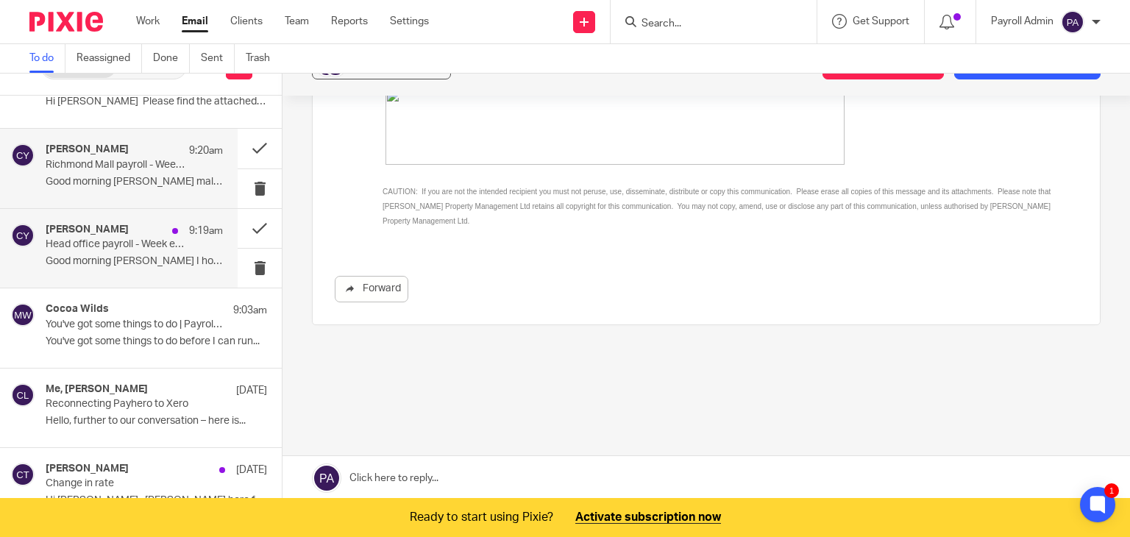
click at [79, 251] on div "[PERSON_NAME] 9:19am Head office payroll - Week ending [DATE] Good morning [PER…" at bounding box center [134, 248] width 177 height 49
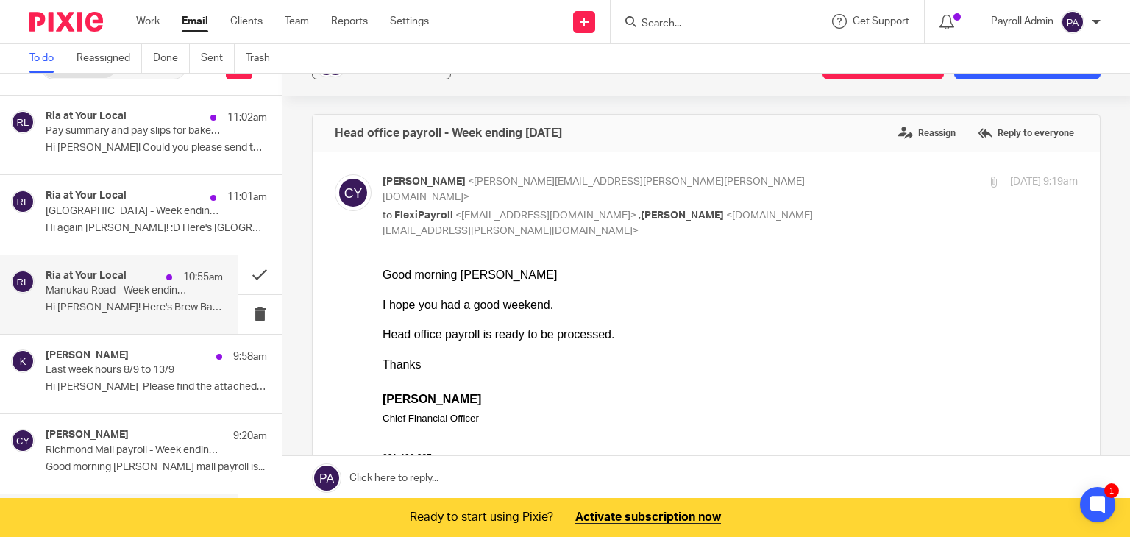
scroll to position [0, 0]
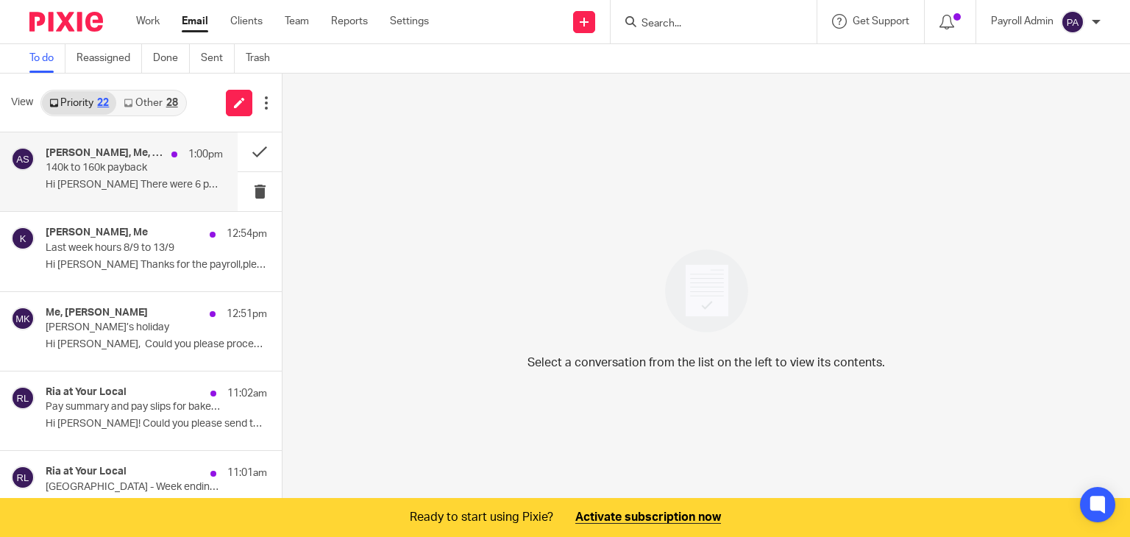
click at [106, 170] on p "140k to 160k payback" at bounding box center [117, 168] width 142 height 13
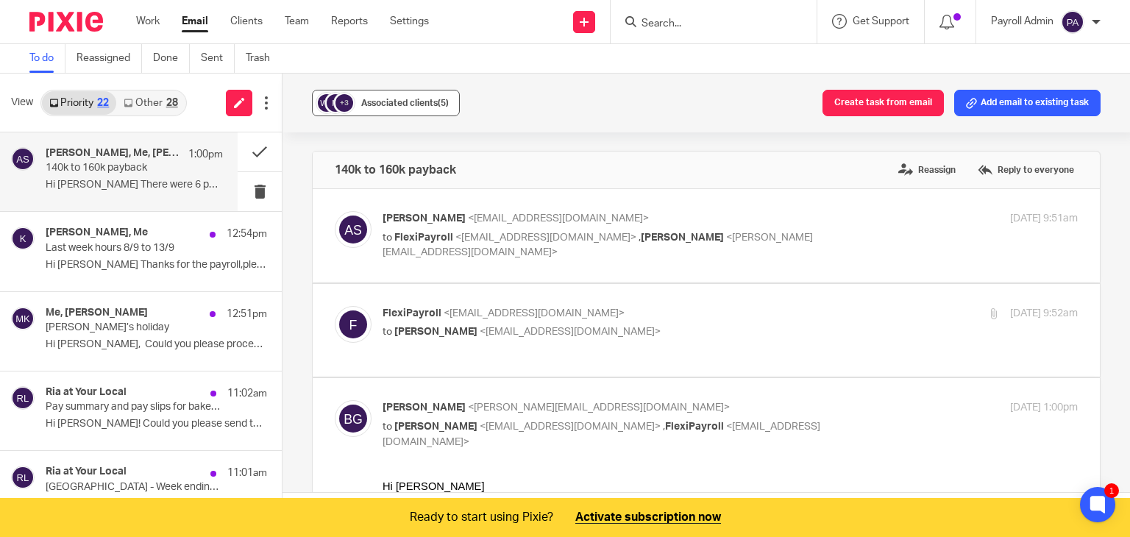
click at [389, 100] on span "Associated clients (5)" at bounding box center [405, 103] width 88 height 9
click at [244, 150] on button at bounding box center [260, 151] width 44 height 39
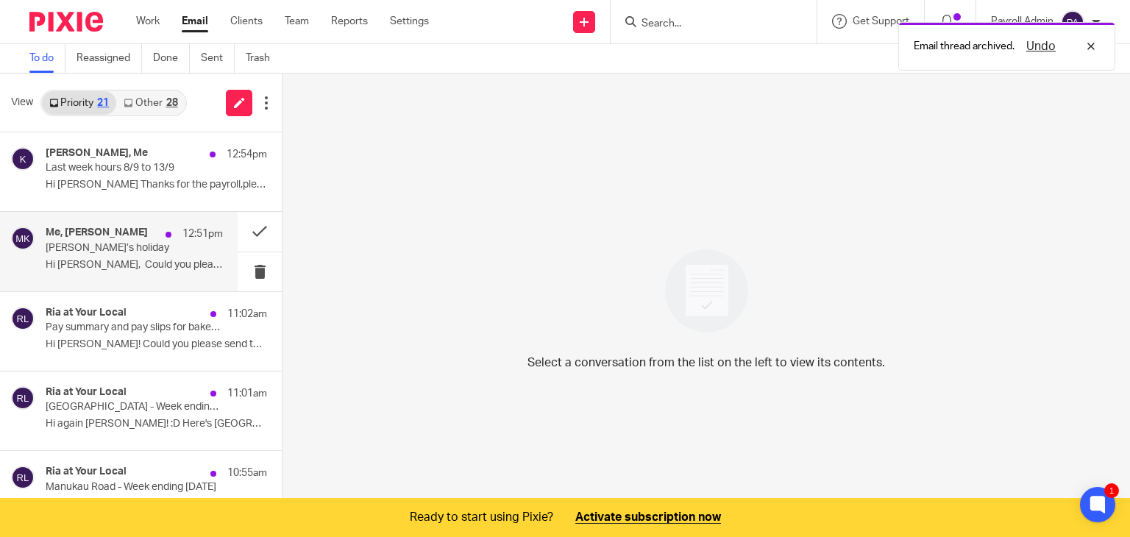
click at [79, 248] on p "[PERSON_NAME]’s holiday" at bounding box center [117, 248] width 142 height 13
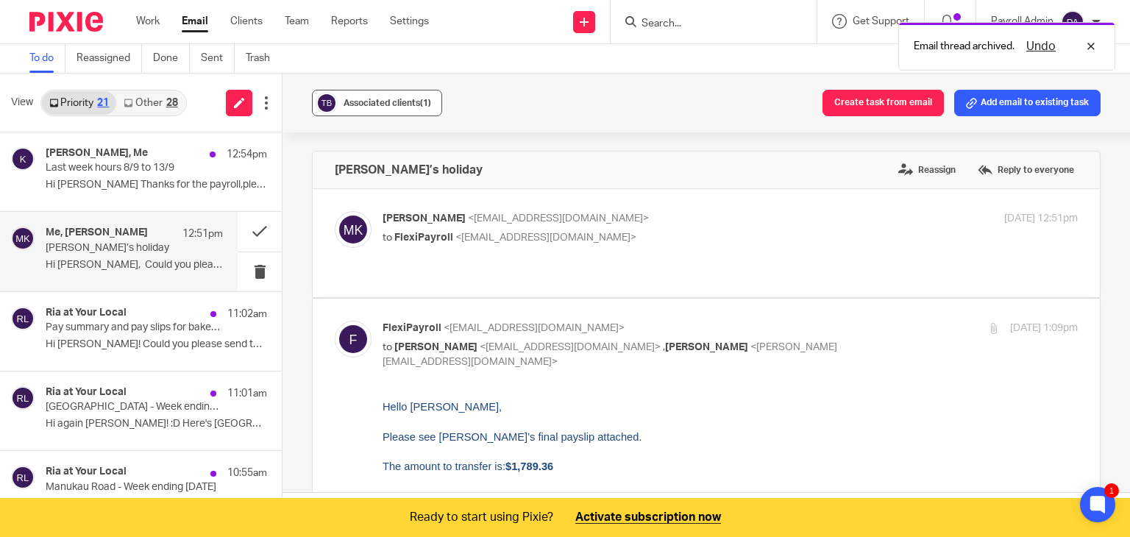
click at [390, 99] on span "Associated clients (1)" at bounding box center [388, 103] width 88 height 9
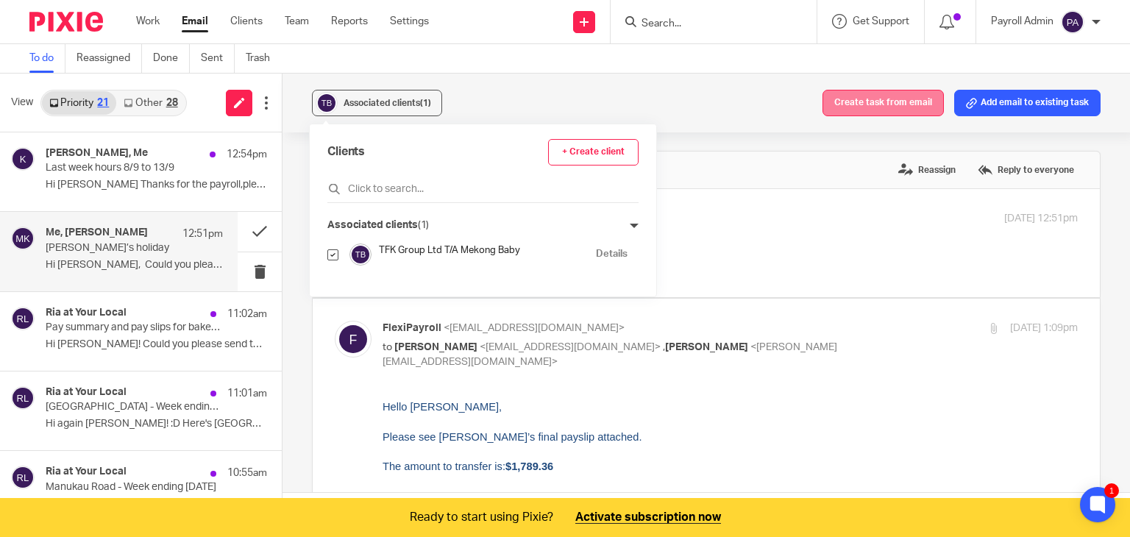
click at [862, 108] on button "Create task from email" at bounding box center [883, 103] width 121 height 26
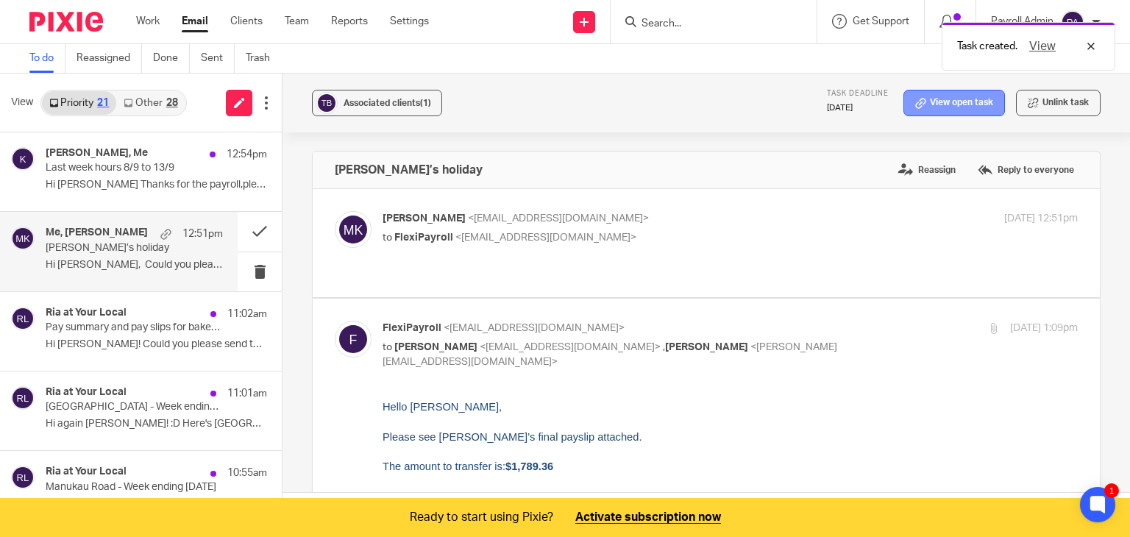
click at [927, 105] on link "View open task" at bounding box center [955, 103] width 102 height 26
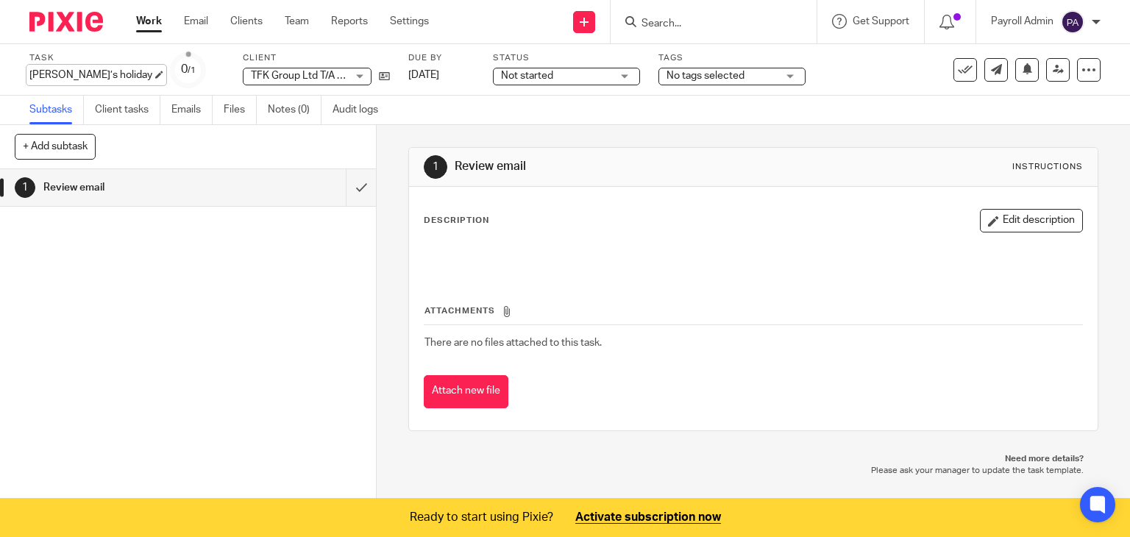
click at [118, 74] on div "[PERSON_NAME]’s holiday Save [PERSON_NAME]’s holiday" at bounding box center [90, 75] width 123 height 15
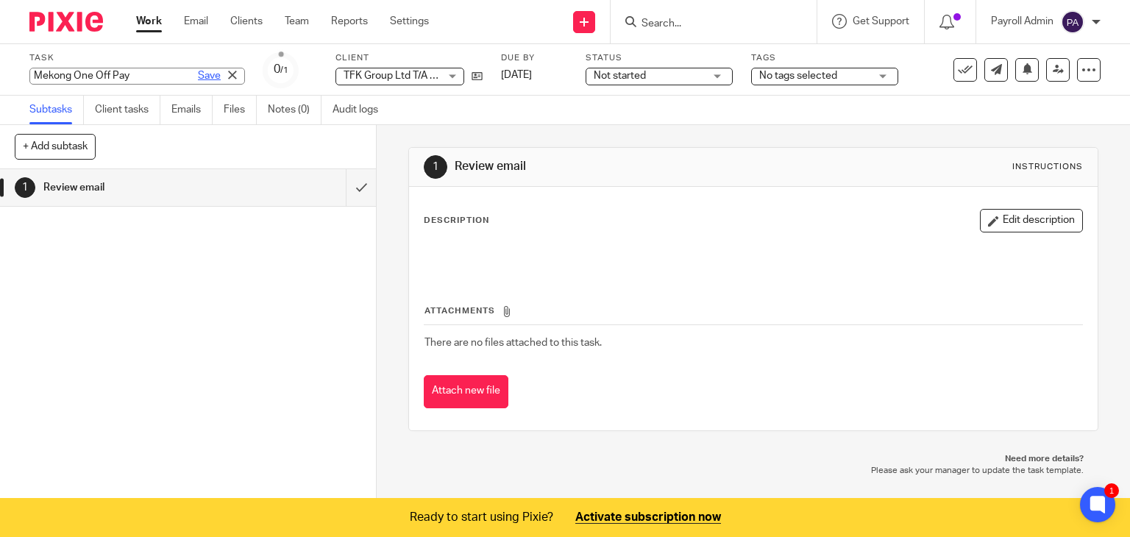
type input "Mekong One Off Pay"
click at [198, 77] on link "Save" at bounding box center [209, 75] width 23 height 15
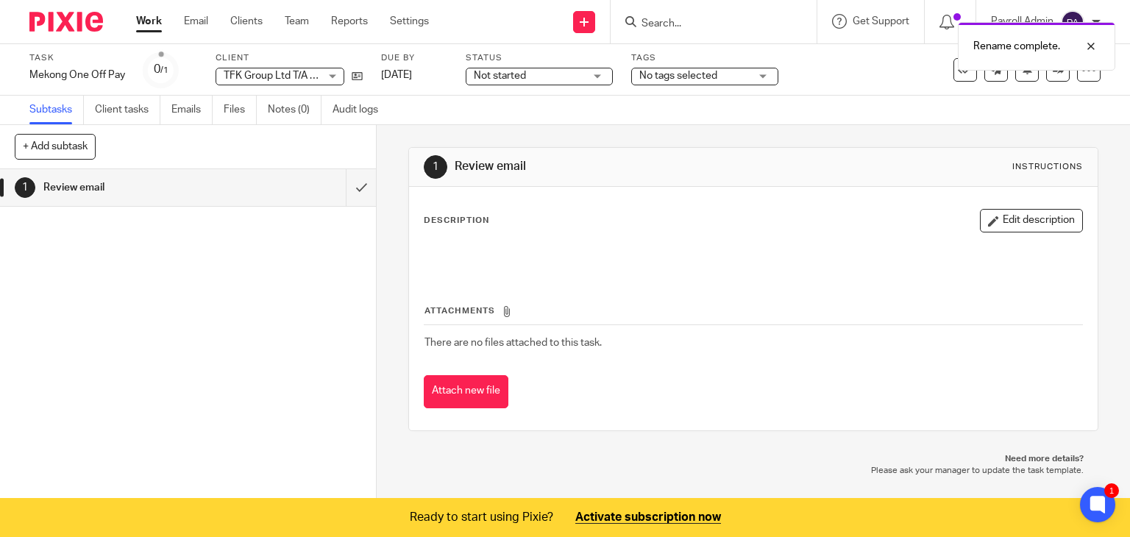
click at [560, 76] on span "Not started" at bounding box center [529, 75] width 110 height 15
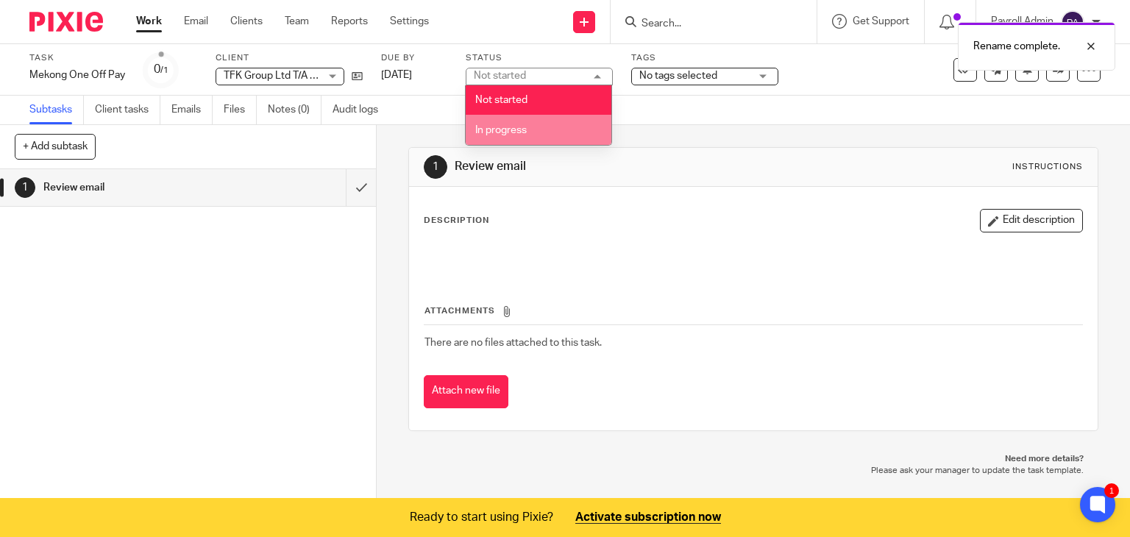
click at [524, 132] on span "In progress" at bounding box center [501, 130] width 52 height 10
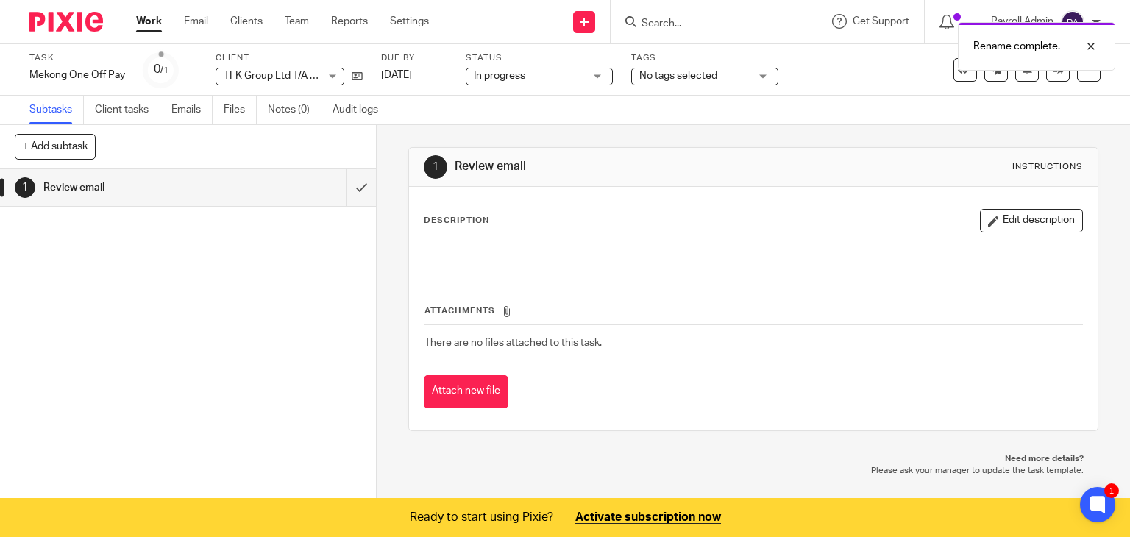
click at [766, 76] on div "No tags selected" at bounding box center [704, 77] width 147 height 18
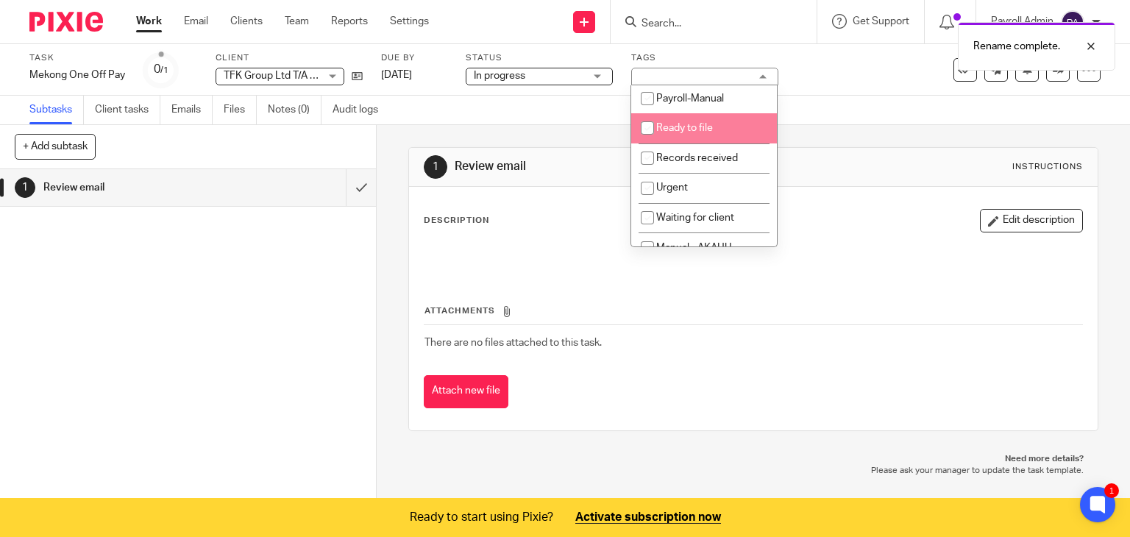
scroll to position [170, 0]
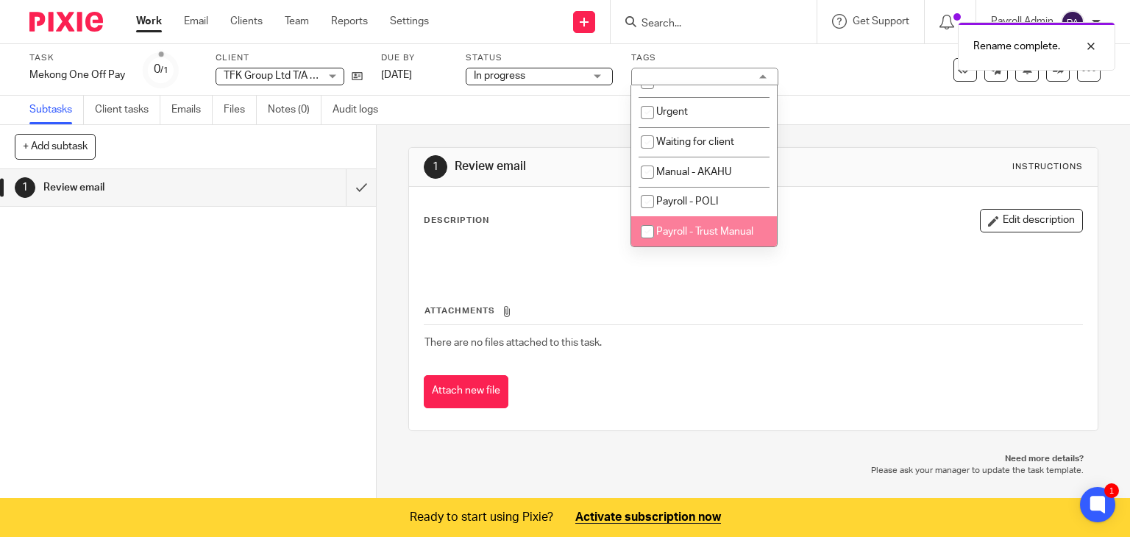
click at [717, 227] on span "Payroll - Trust Manual" at bounding box center [704, 232] width 97 height 10
checkbox input "true"
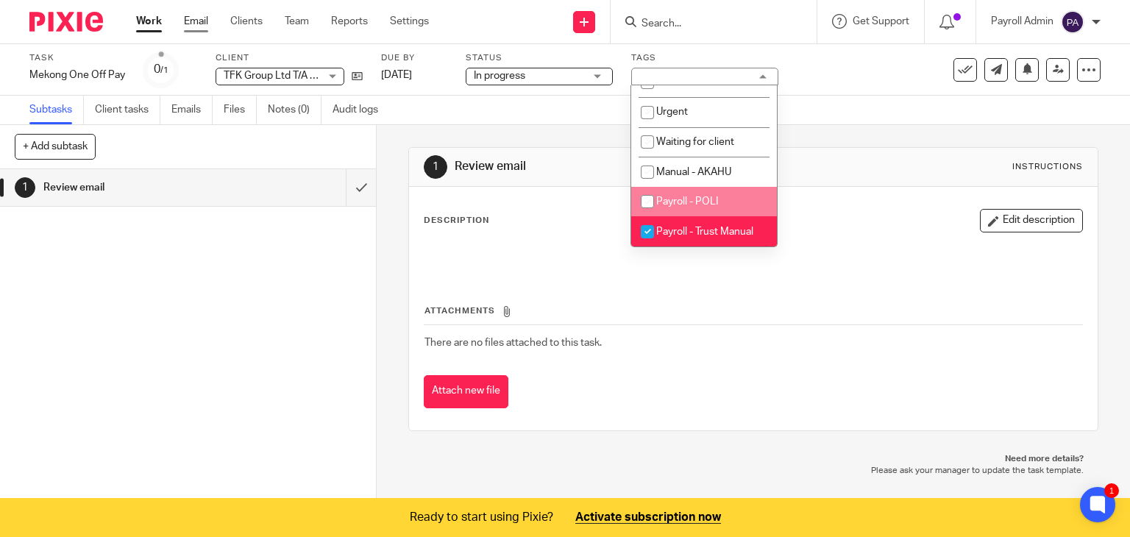
click at [191, 21] on link "Email" at bounding box center [196, 21] width 24 height 15
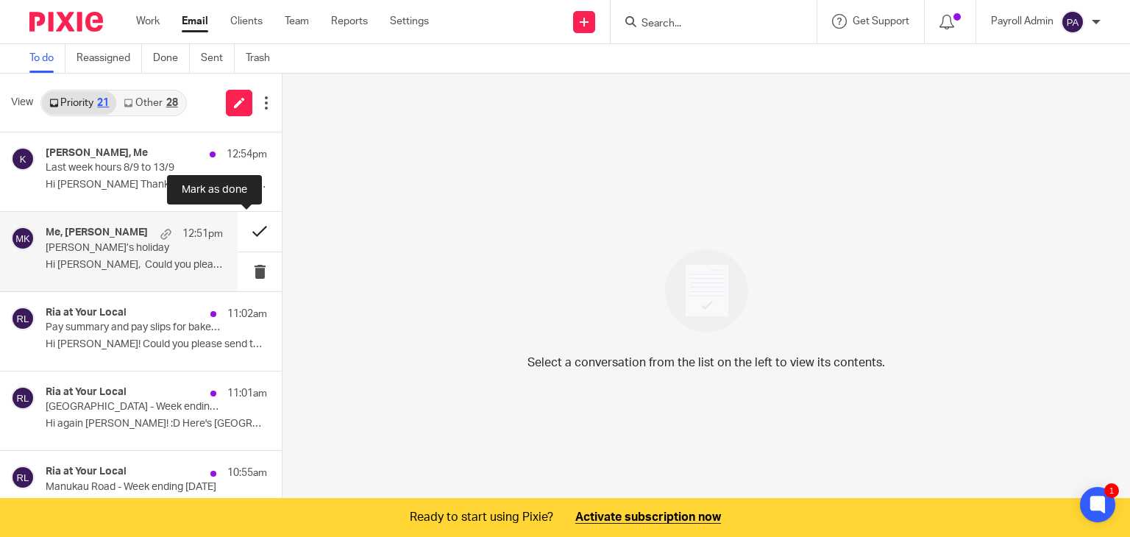
click at [241, 228] on button at bounding box center [260, 231] width 44 height 39
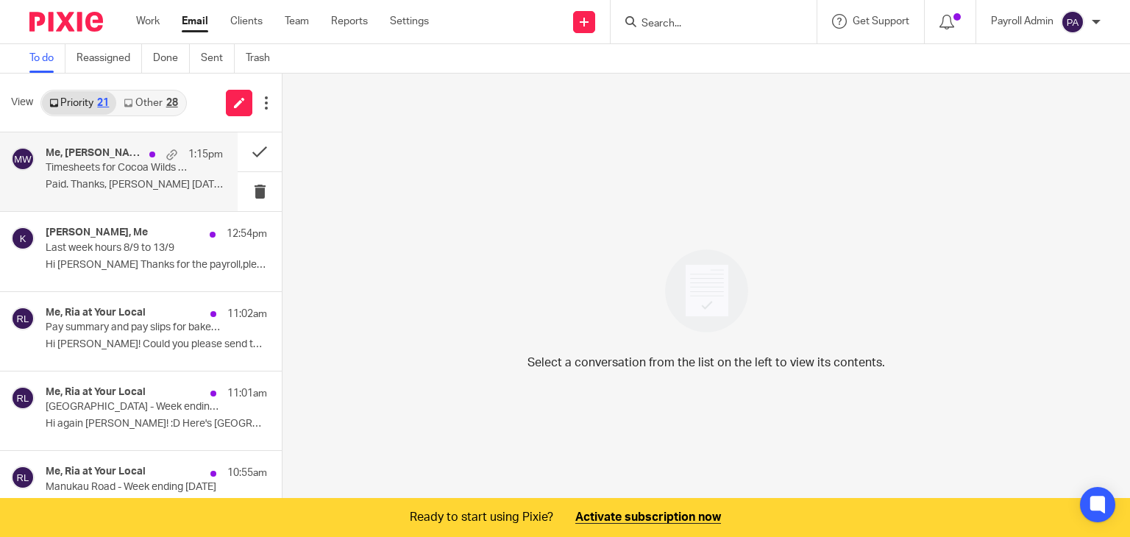
click at [106, 173] on p "Timesheets for Cocoa Wilds ready" at bounding box center [117, 168] width 142 height 13
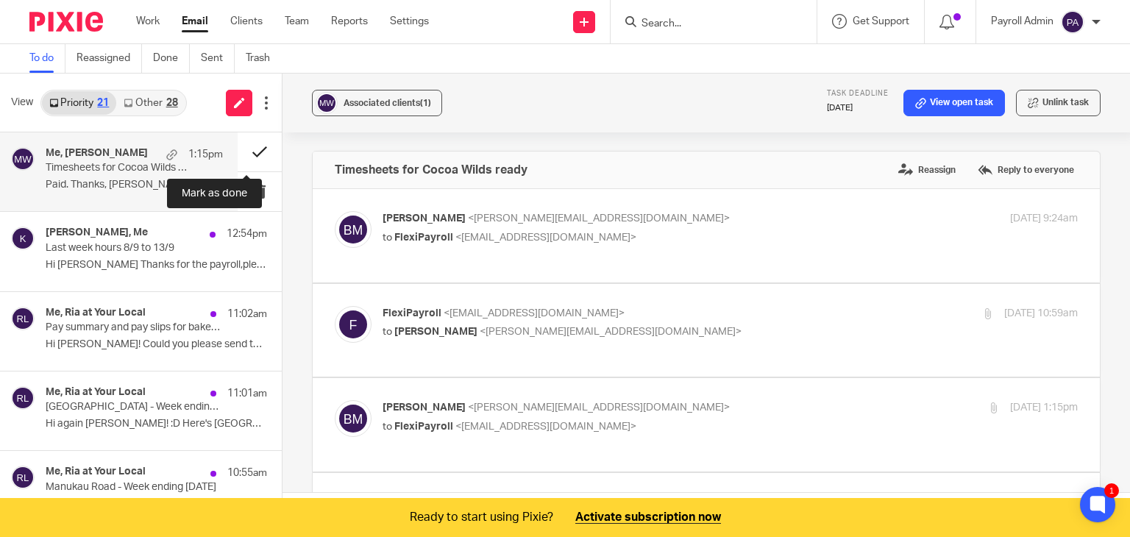
click at [249, 151] on button at bounding box center [260, 151] width 44 height 39
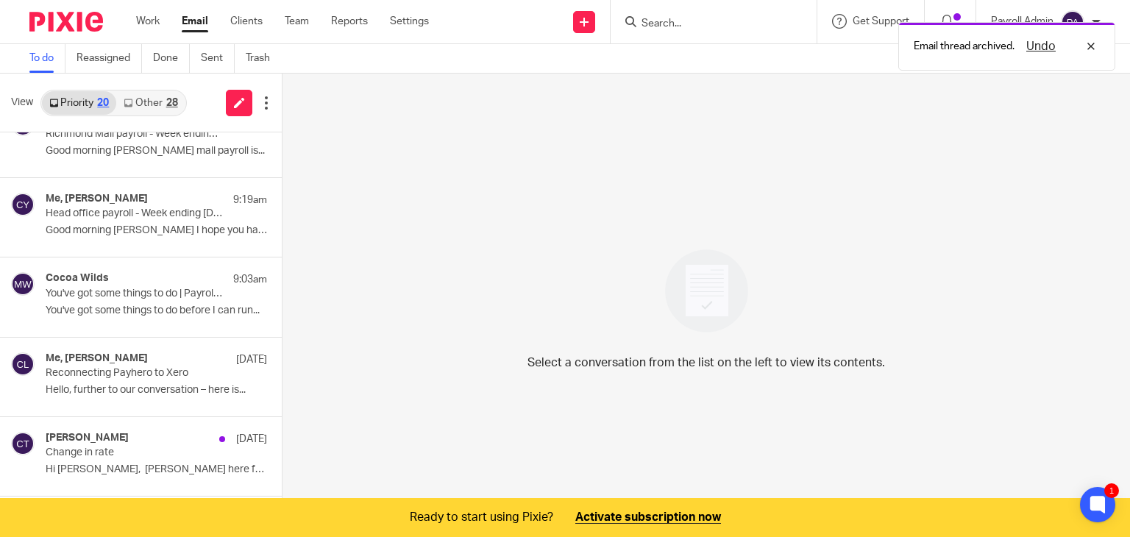
scroll to position [368, 0]
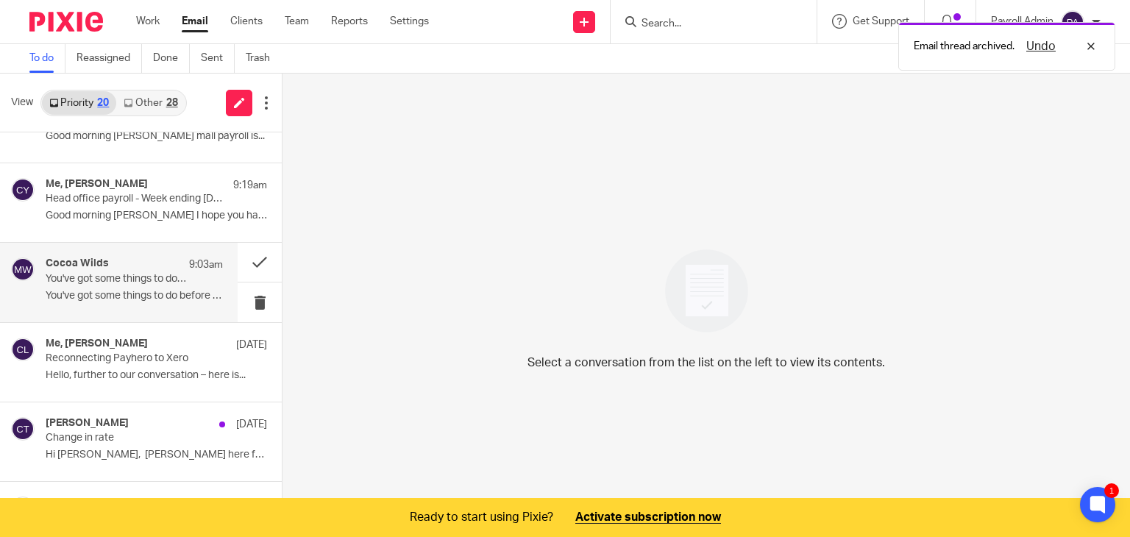
click at [141, 286] on div "Cocoa Wilds 9:03am You've got some things to do | Payroll AutoPilot® You've got…" at bounding box center [134, 282] width 177 height 49
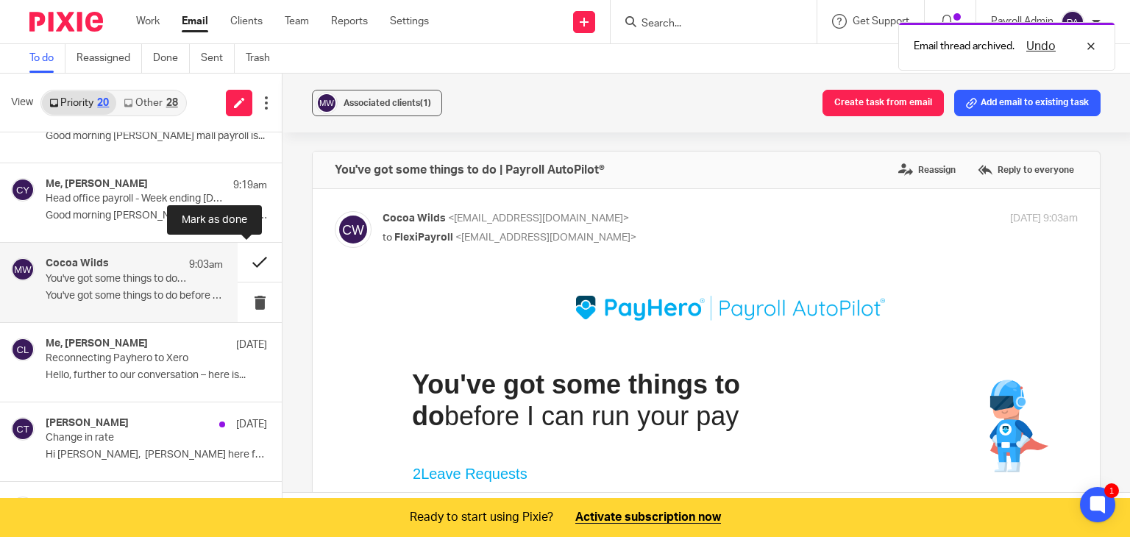
scroll to position [0, 0]
click at [242, 256] on button at bounding box center [260, 262] width 44 height 39
